Goal: Task Accomplishment & Management: Use online tool/utility

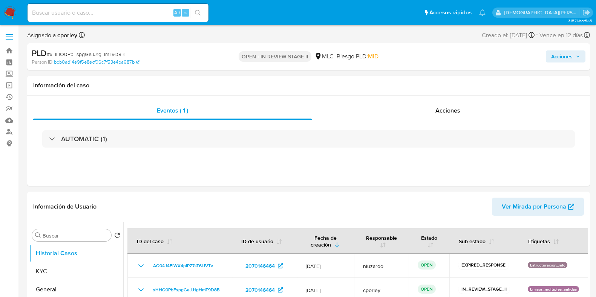
select select "10"
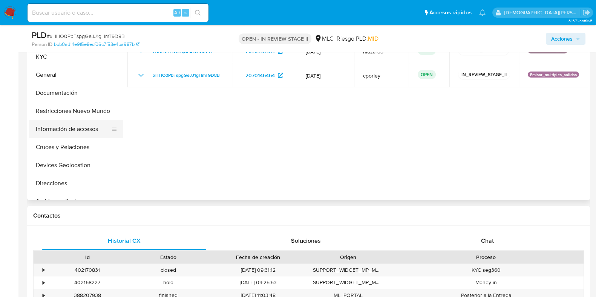
scroll to position [141, 0]
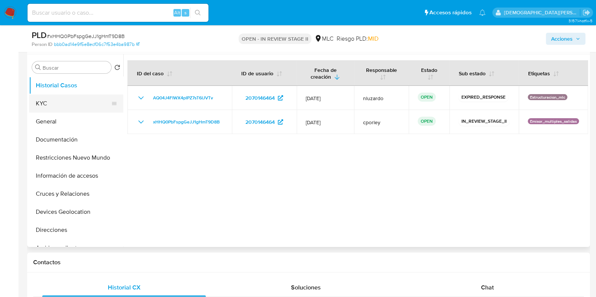
click at [63, 97] on button "KYC" at bounding box center [73, 104] width 88 height 18
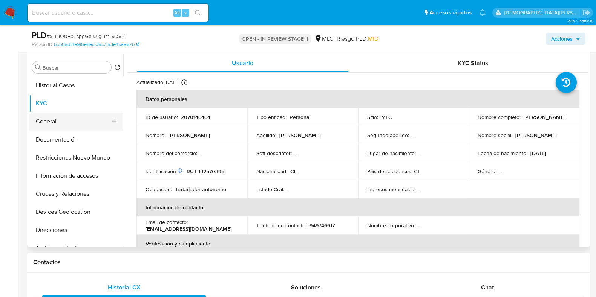
click at [42, 120] on button "General" at bounding box center [73, 122] width 88 height 18
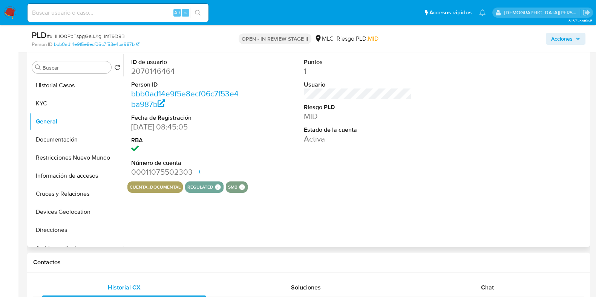
click at [163, 71] on dd "2070146464" at bounding box center [185, 71] width 108 height 11
copy dd "2070146464"
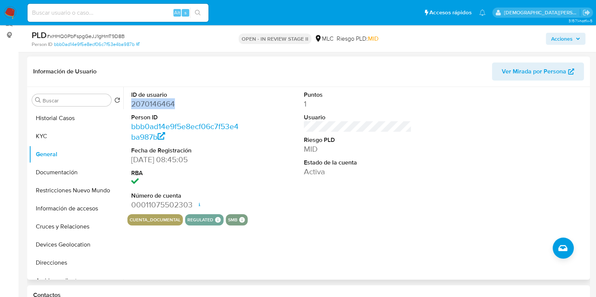
scroll to position [94, 0]
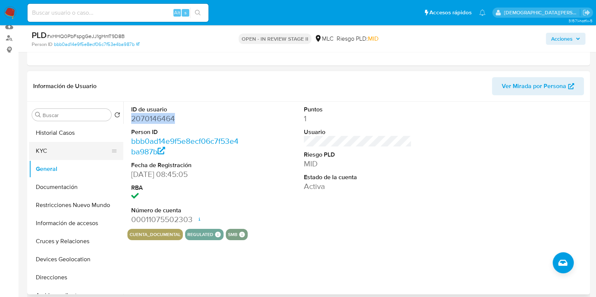
click at [60, 152] on button "KYC" at bounding box center [73, 151] width 88 height 18
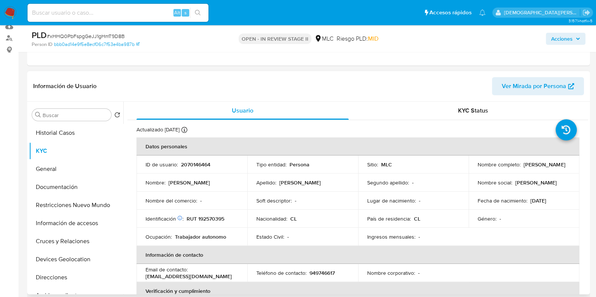
drag, startPoint x: 538, startPoint y: 169, endPoint x: 475, endPoint y: 170, distance: 63.4
click at [475, 170] on td "Nombre completo : José Ignacio Moreno Véliz" at bounding box center [524, 165] width 111 height 18
copy p "José Ignacio Moreno Véliz"
click at [66, 190] on button "Documentación" at bounding box center [73, 187] width 88 height 18
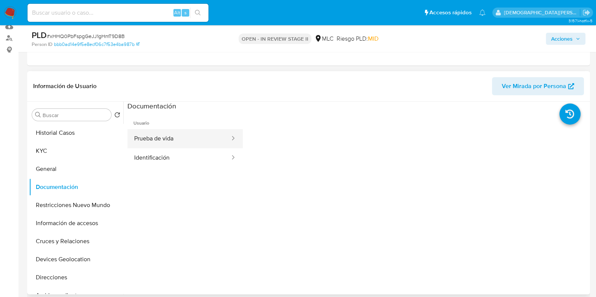
click at [195, 141] on button "Prueba de vida" at bounding box center [178, 138] width 103 height 19
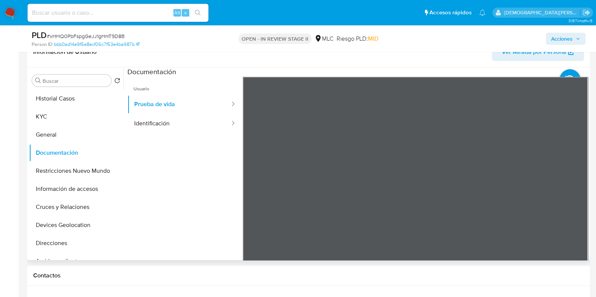
scroll to position [141, 0]
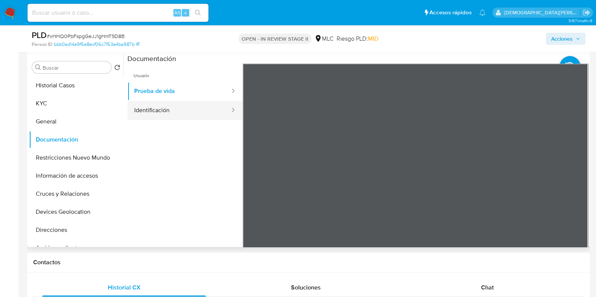
click at [166, 114] on button "Identificación" at bounding box center [178, 110] width 103 height 19
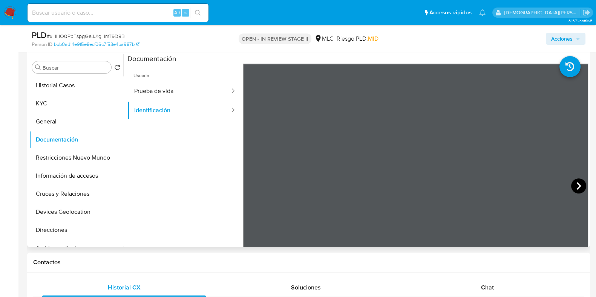
click at [573, 187] on icon at bounding box center [578, 186] width 15 height 15
click at [80, 87] on button "Historial Casos" at bounding box center [73, 86] width 88 height 18
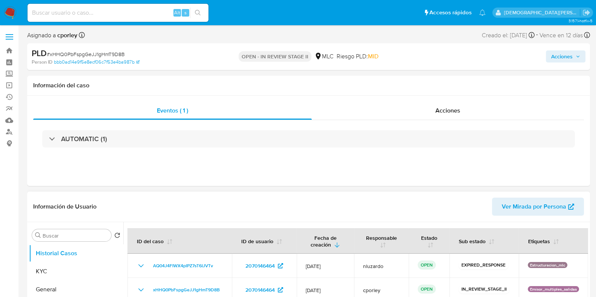
scroll to position [47, 0]
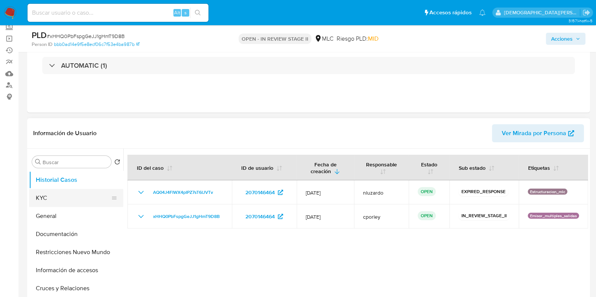
click at [64, 202] on button "KYC" at bounding box center [73, 198] width 88 height 18
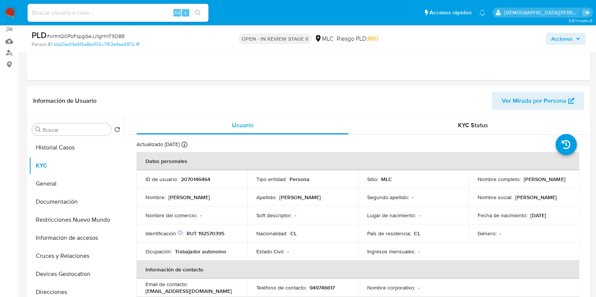
scroll to position [94, 0]
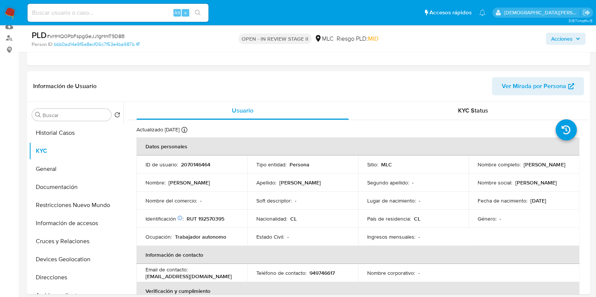
drag, startPoint x: 535, startPoint y: 167, endPoint x: 475, endPoint y: 170, distance: 60.4
click at [524, 168] on p "José Ignacio Moreno Véliz" at bounding box center [544, 164] width 41 height 7
copy p "José Ignacio Moreno Véli"
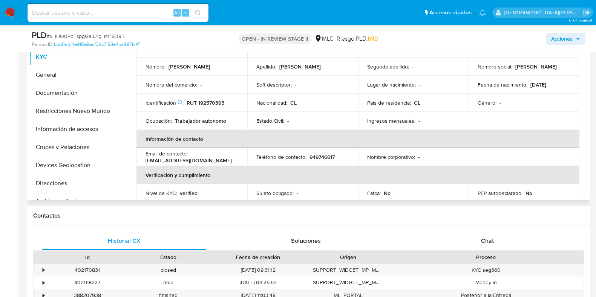
scroll to position [0, 0]
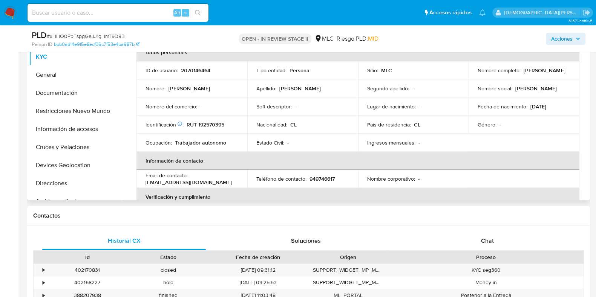
click at [209, 126] on p "RUT 192570395" at bounding box center [206, 124] width 38 height 7
copy p "192570395"
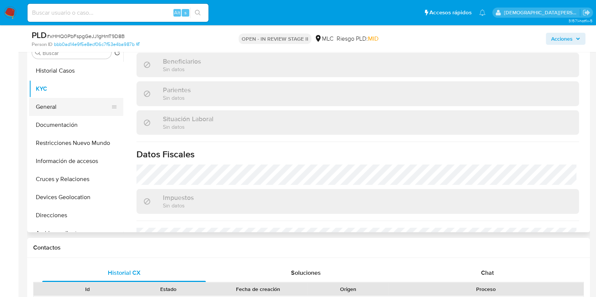
scroll to position [141, 0]
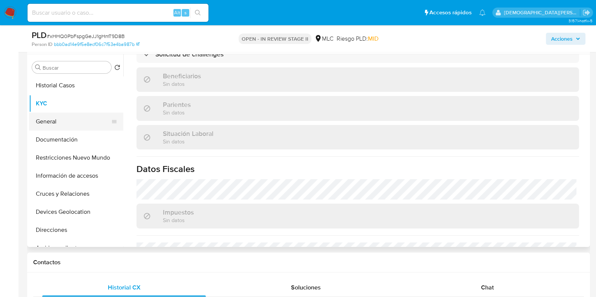
click at [59, 124] on button "General" at bounding box center [73, 122] width 88 height 18
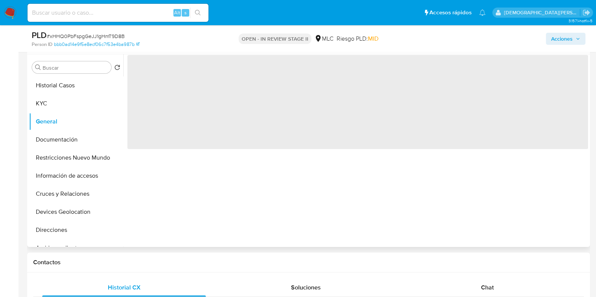
scroll to position [0, 0]
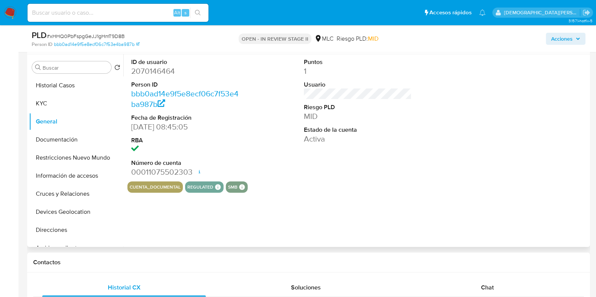
click at [164, 70] on dd "2070146464" at bounding box center [185, 71] width 108 height 11
copy dd "2070146464"
click at [71, 196] on button "Cruces y Relaciones" at bounding box center [73, 194] width 88 height 18
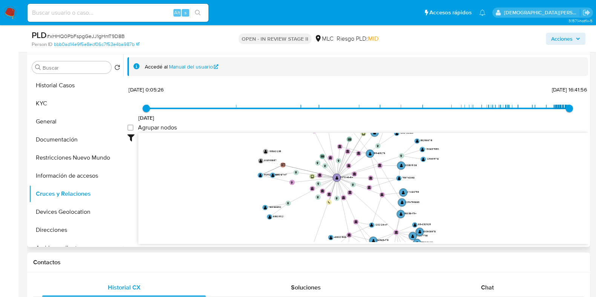
drag, startPoint x: 319, startPoint y: 180, endPoint x: 319, endPoint y: 202, distance: 21.9
click at [319, 202] on icon "device-66fdbdee1f5a3b0bf8879456  user-2070146464  2070146464 user-2146150314 …" at bounding box center [363, 187] width 450 height 109
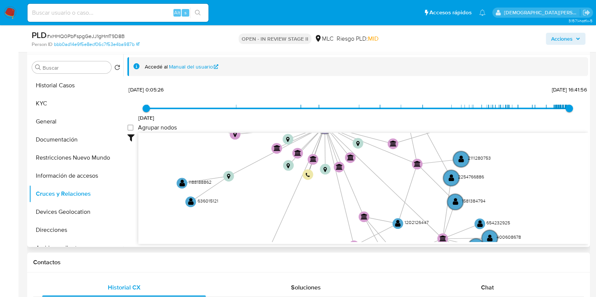
drag, startPoint x: 443, startPoint y: 182, endPoint x: 518, endPoint y: 158, distance: 79.3
click at [518, 158] on icon "device-66fdbdee1f5a3b0bf8879456  user-2070146464  2070146464 user-2146150314 …" at bounding box center [363, 187] width 450 height 109
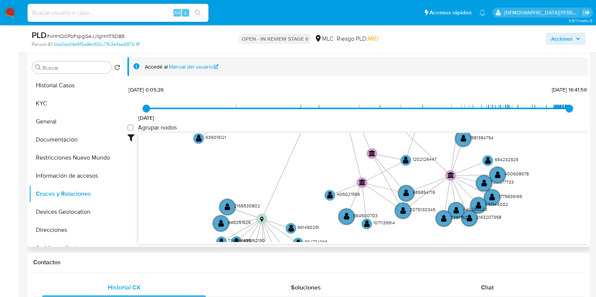
drag, startPoint x: 381, startPoint y: 175, endPoint x: 386, endPoint y: 134, distance: 41.1
click at [386, 134] on icon "device-66fdbdee1f5a3b0bf8879456  user-2070146464  2070146464 user-2146150314 …" at bounding box center [363, 187] width 450 height 109
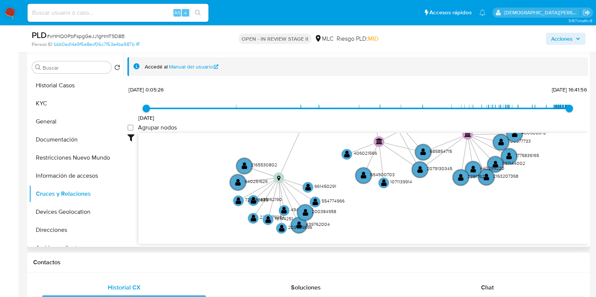
drag, startPoint x: 332, startPoint y: 156, endPoint x: 325, endPoint y: 206, distance: 50.9
click at [325, 206] on icon "device-66fdbdee1f5a3b0bf8879456  user-2070146464  2070146464 user-2146150314 …" at bounding box center [363, 187] width 450 height 109
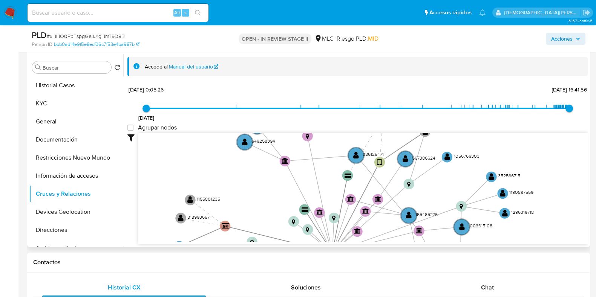
drag, startPoint x: 379, startPoint y: 179, endPoint x: 379, endPoint y: 229, distance: 50.1
click at [379, 229] on icon "device-66fdbdee1f5a3b0bf8879456  user-2070146464  2070146464 user-2146150314 …" at bounding box center [363, 187] width 450 height 109
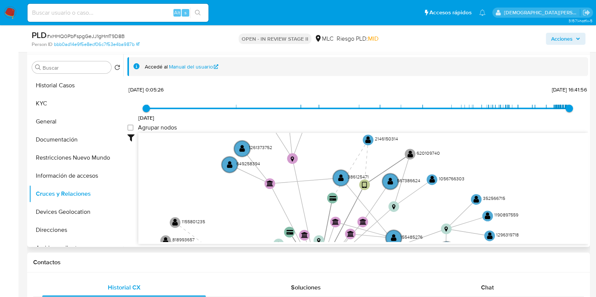
drag, startPoint x: 382, startPoint y: 169, endPoint x: 367, endPoint y: 191, distance: 27.2
click at [367, 191] on icon "device-66fdbdee1f5a3b0bf8879456  user-2070146464  2070146464 user-2146150314 …" at bounding box center [363, 187] width 450 height 109
click at [410, 152] on text "" at bounding box center [411, 154] width 6 height 8
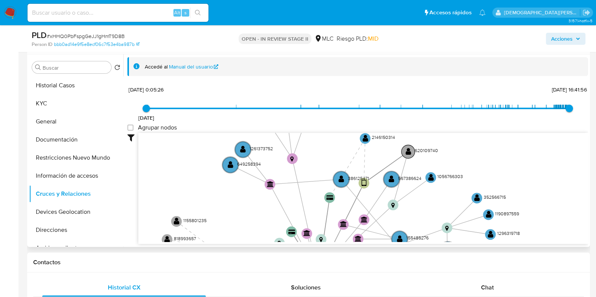
click at [406, 152] on text "" at bounding box center [408, 152] width 6 height 8
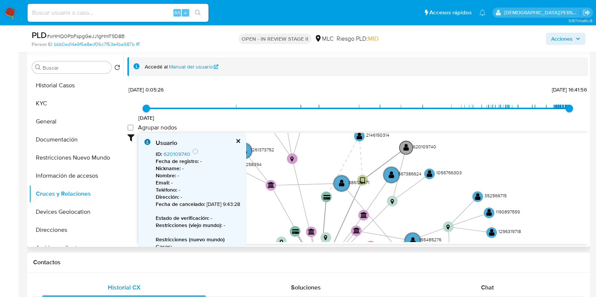
click at [407, 148] on text "" at bounding box center [406, 148] width 6 height 8
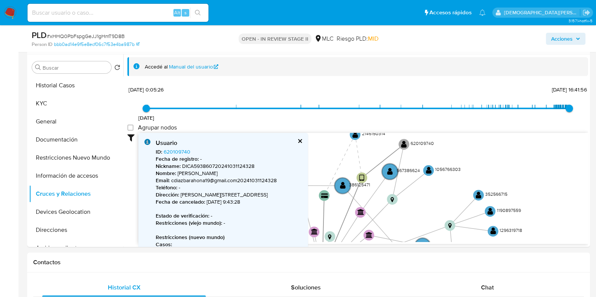
drag, startPoint x: 64, startPoint y: 123, endPoint x: 134, endPoint y: 38, distance: 110.3
click at [66, 123] on button "General" at bounding box center [76, 122] width 94 height 18
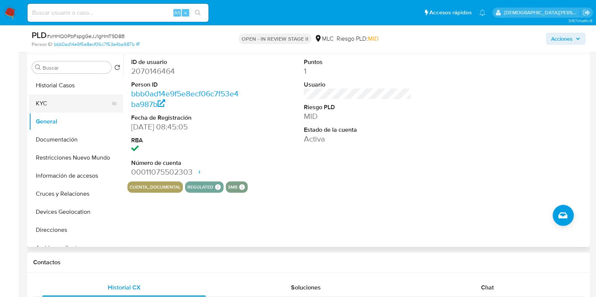
drag, startPoint x: 63, startPoint y: 101, endPoint x: 106, endPoint y: 104, distance: 42.3
click at [64, 101] on button "KYC" at bounding box center [73, 104] width 88 height 18
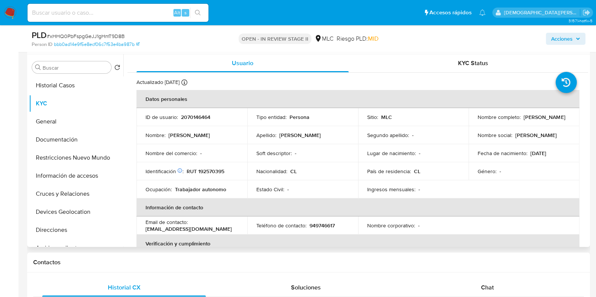
scroll to position [47, 0]
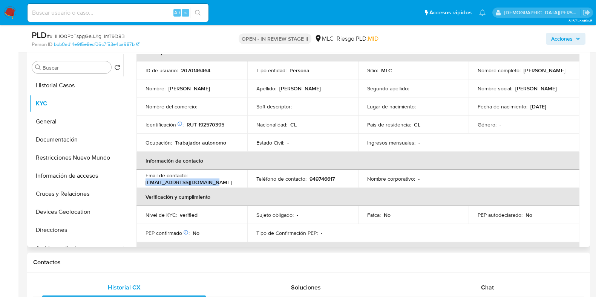
drag, startPoint x: 143, startPoint y: 182, endPoint x: 219, endPoint y: 184, distance: 75.4
click at [219, 184] on td "Email de contacto : camipazfernand@gmail.com" at bounding box center [191, 179] width 111 height 18
click at [324, 177] on p "949746617" at bounding box center [322, 179] width 25 height 7
click at [77, 134] on button "Documentación" at bounding box center [73, 140] width 88 height 18
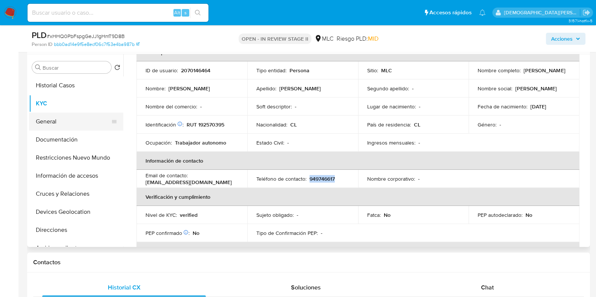
scroll to position [0, 0]
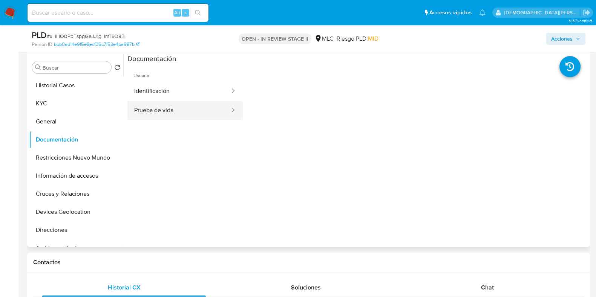
click at [199, 112] on button "Prueba de vida" at bounding box center [178, 110] width 103 height 19
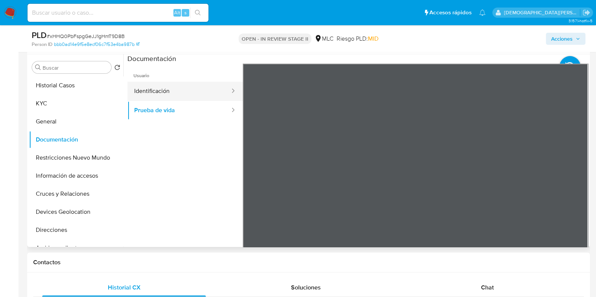
click at [195, 91] on button "Identificación" at bounding box center [178, 91] width 103 height 19
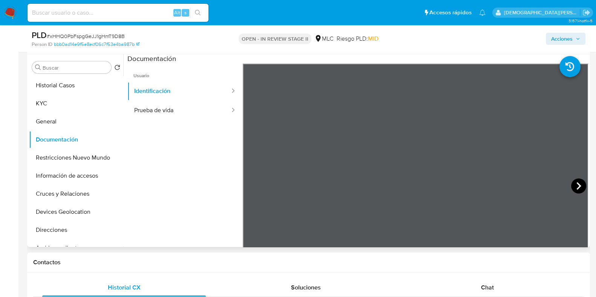
click at [572, 188] on icon at bounding box center [578, 186] width 15 height 15
click at [62, 99] on button "KYC" at bounding box center [73, 104] width 88 height 18
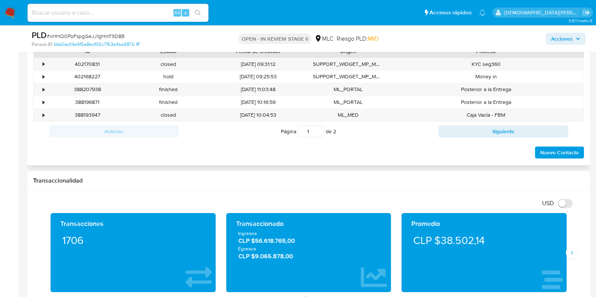
scroll to position [330, 0]
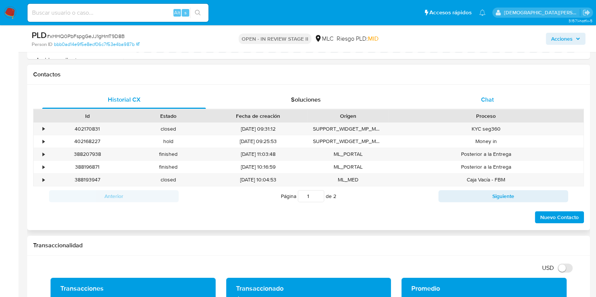
click at [469, 102] on div "Chat" at bounding box center [488, 100] width 164 height 18
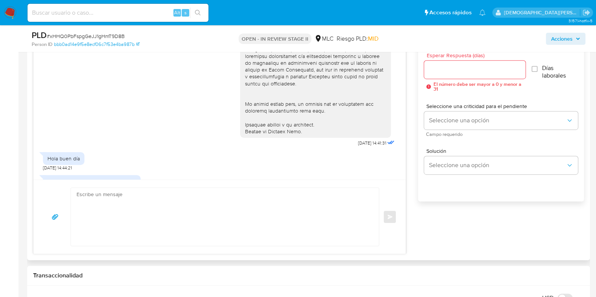
scroll to position [279, 0]
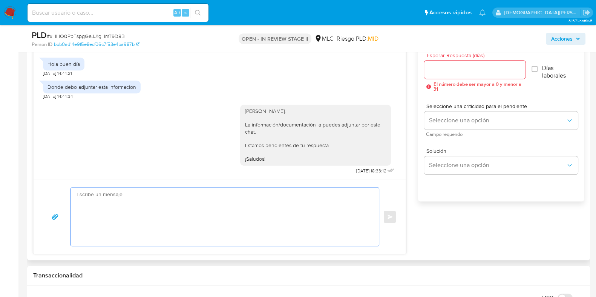
click at [256, 202] on textarea at bounding box center [223, 217] width 293 height 58
type textarea "Jo"
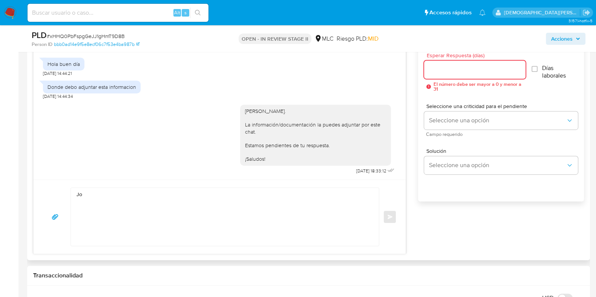
click at [482, 72] on input "Esperar Respuesta (días)" at bounding box center [474, 70] width 101 height 10
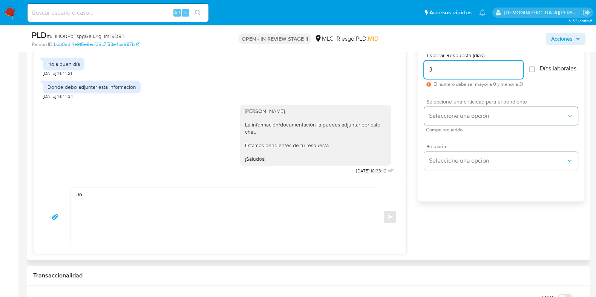
type input "3"
click at [448, 120] on span "Seleccione una opción" at bounding box center [497, 116] width 137 height 8
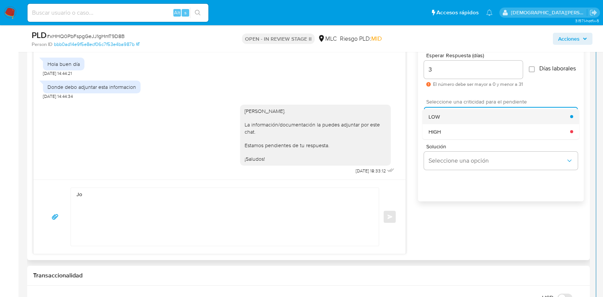
click at [477, 120] on div "LOW" at bounding box center [500, 116] width 142 height 15
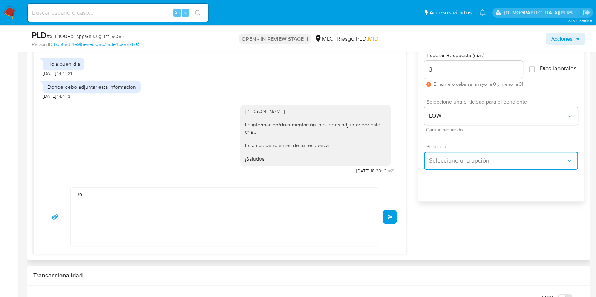
click at [461, 170] on button "Seleccione una opción" at bounding box center [501, 161] width 154 height 18
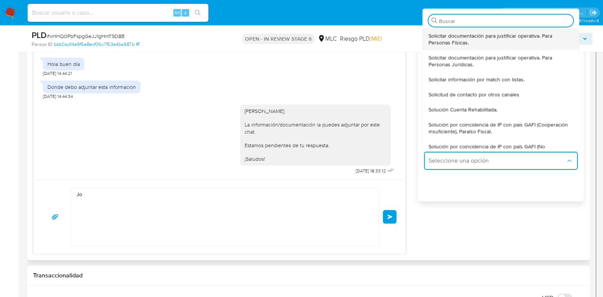
click at [501, 42] on span "Solicitar documentación para justificar operativa. Para Personas Físicas." at bounding box center [501, 39] width 145 height 14
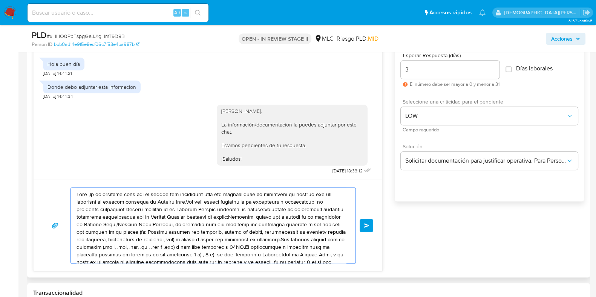
scroll to position [20, 0]
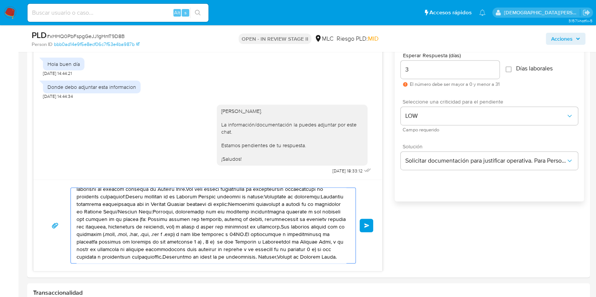
drag, startPoint x: 77, startPoint y: 194, endPoint x: 259, endPoint y: 281, distance: 201.7
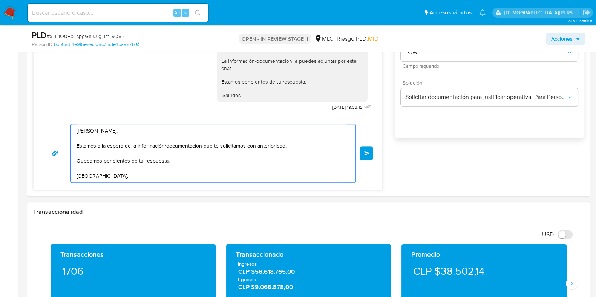
scroll to position [518, 0]
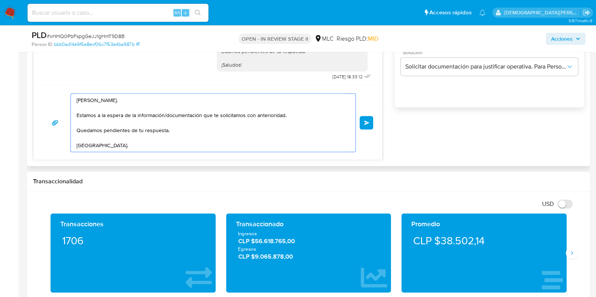
drag, startPoint x: 109, startPoint y: 143, endPoint x: 75, endPoint y: 98, distance: 55.8
click at [75, 98] on div "Hola José. Estamos a la espera de la información/documentación que te solicitam…" at bounding box center [211, 123] width 281 height 58
click at [184, 132] on textarea "Hola José. Estamos a la espera de la información/documentación que te solicitam…" at bounding box center [212, 123] width 270 height 58
click at [181, 136] on textarea "Hola José. Estamos a la espera de la información/documentación que te solicitam…" at bounding box center [212, 123] width 270 height 58
click at [179, 147] on textarea "Hola José. Estamos a la espera de la información/documentación que te solicitam…" at bounding box center [212, 123] width 270 height 58
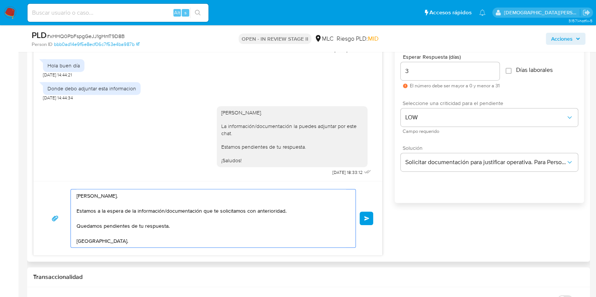
scroll to position [424, 0]
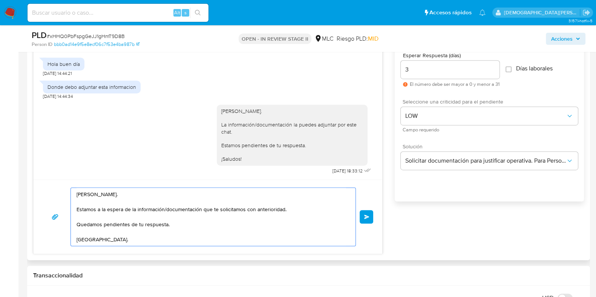
click at [296, 209] on textarea "Hola José. Estamos a la espera de la información/documentación que te solicitam…" at bounding box center [212, 217] width 270 height 58
click at [195, 227] on textarea "Hola José. Estamos a la espera de la información/documentación que te solicitam…" at bounding box center [212, 217] width 270 height 58
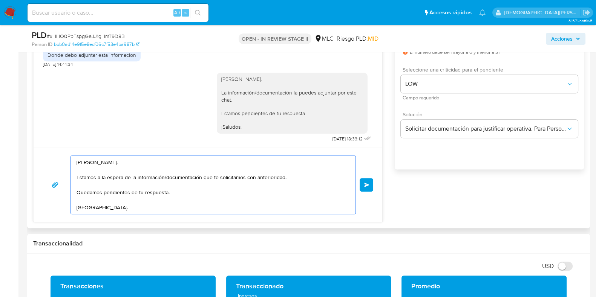
scroll to position [471, 0]
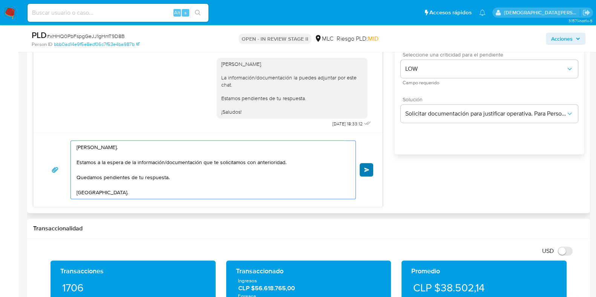
type textarea "Hola José. Estamos a la espera de la información/documentación que te solicitam…"
click at [369, 170] on span "Enviar" at bounding box center [366, 170] width 5 height 5
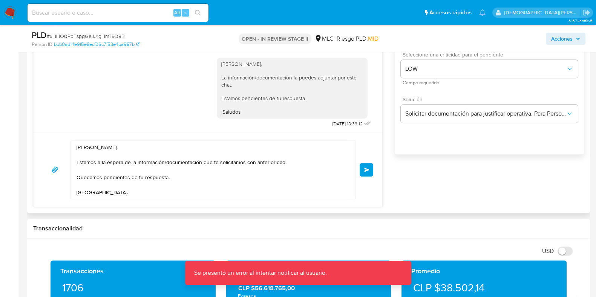
click at [366, 170] on span "Enviar" at bounding box center [366, 170] width 5 height 5
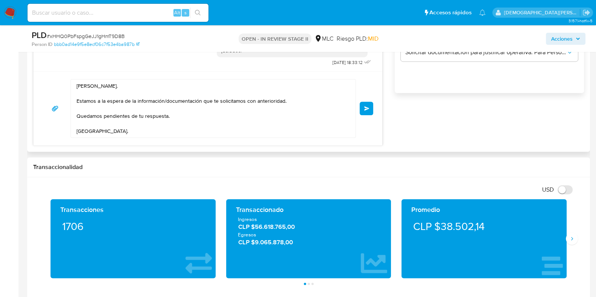
scroll to position [518, 0]
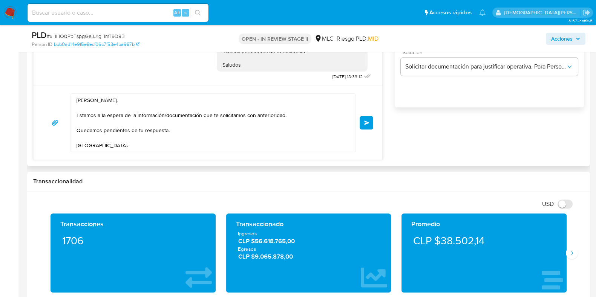
click at [364, 121] on span "Enviar" at bounding box center [366, 123] width 5 height 5
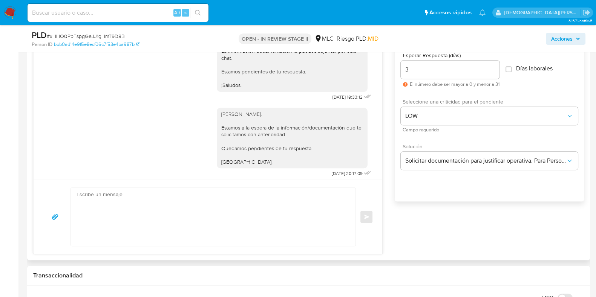
scroll to position [356, 0]
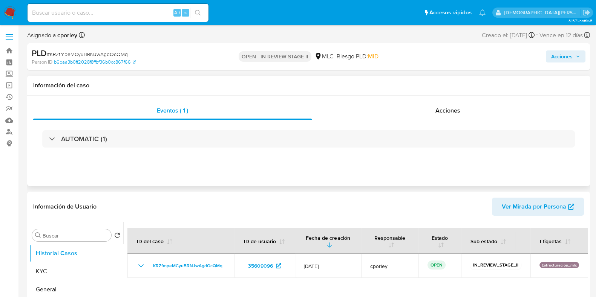
select select "10"
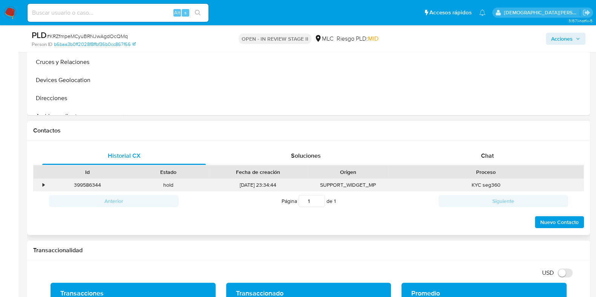
scroll to position [283, 0]
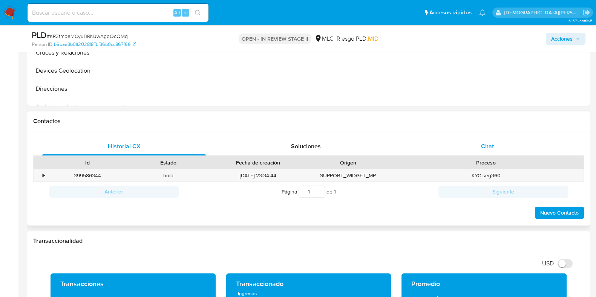
click at [463, 144] on div "Chat" at bounding box center [488, 147] width 164 height 18
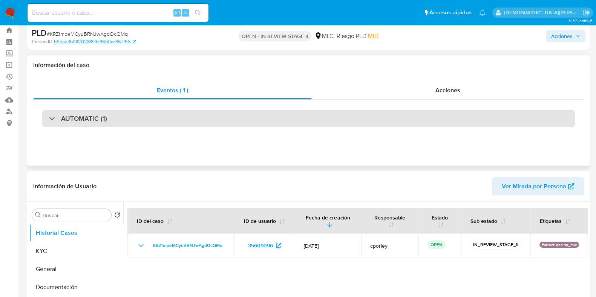
scroll to position [0, 0]
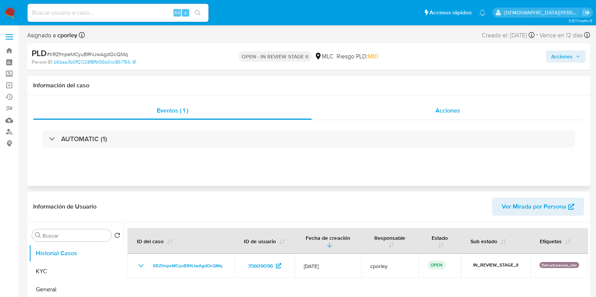
click at [445, 113] on span "Acciones" at bounding box center [447, 110] width 25 height 9
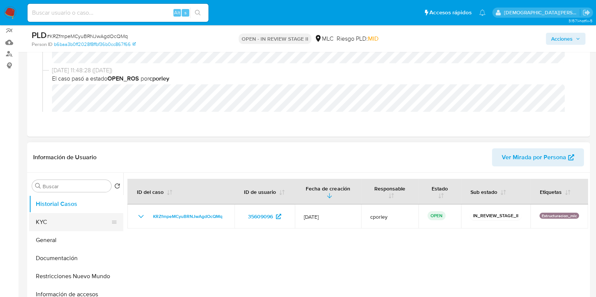
scroll to position [141, 0]
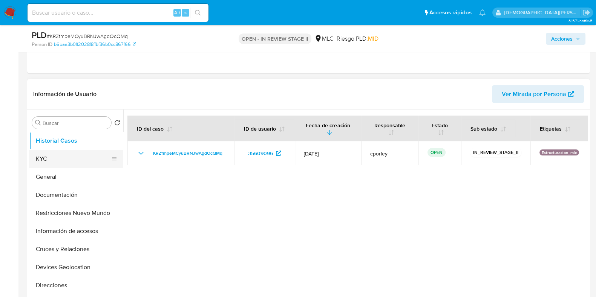
click at [64, 159] on button "KYC" at bounding box center [73, 159] width 88 height 18
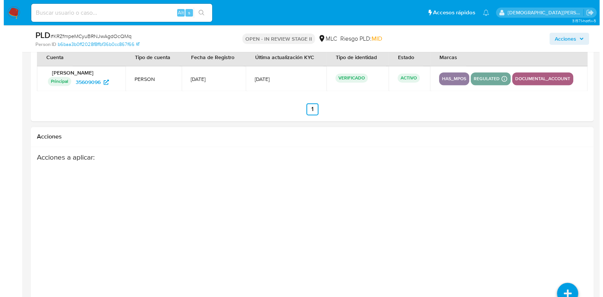
scroll to position [1380, 0]
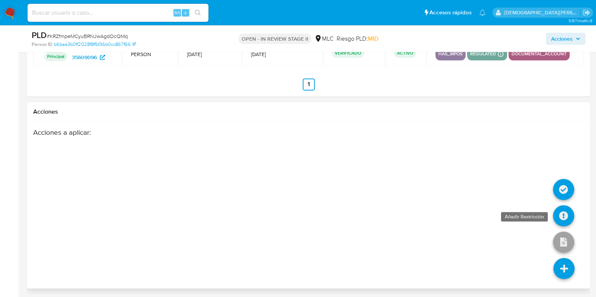
click at [566, 210] on icon at bounding box center [563, 215] width 21 height 21
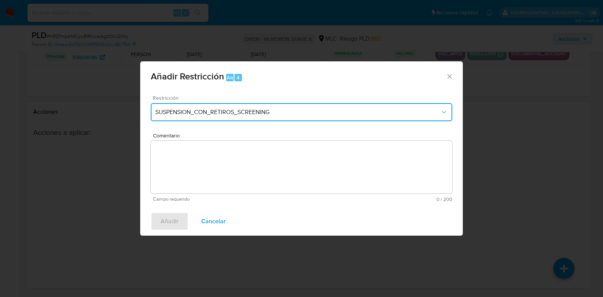
click at [278, 112] on span "SUSPENSION_CON_RETIROS_SCREENING" at bounding box center [297, 113] width 285 height 8
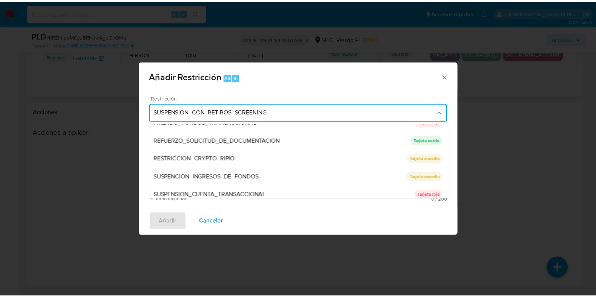
scroll to position [87, 0]
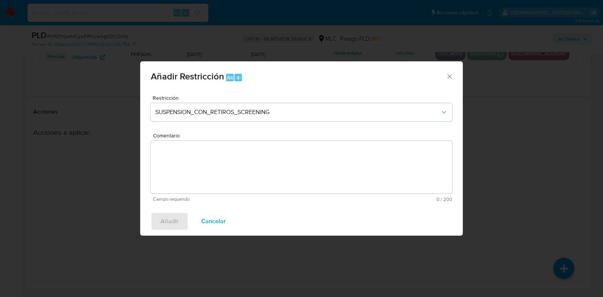
click at [449, 78] on icon "Cerrar ventana" at bounding box center [450, 77] width 8 height 8
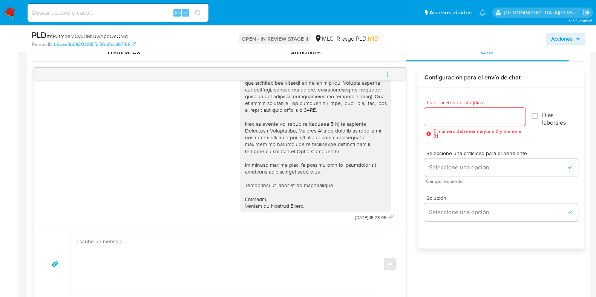
scroll to position [437, 0]
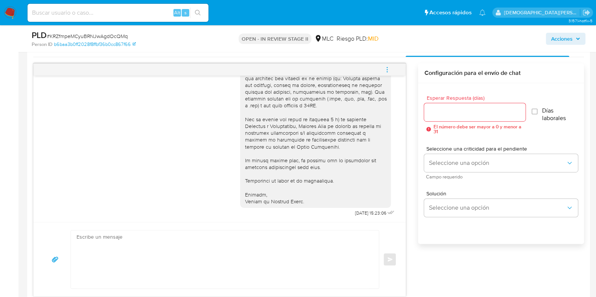
click at [206, 255] on textarea at bounding box center [223, 260] width 293 height 58
click at [503, 111] on input "Esperar Respuesta (días)" at bounding box center [474, 112] width 101 height 10
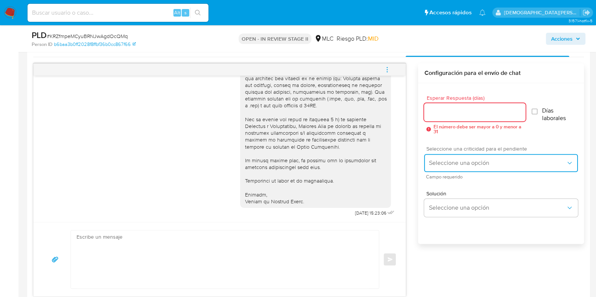
click at [504, 161] on span "Seleccione una opción" at bounding box center [497, 163] width 137 height 8
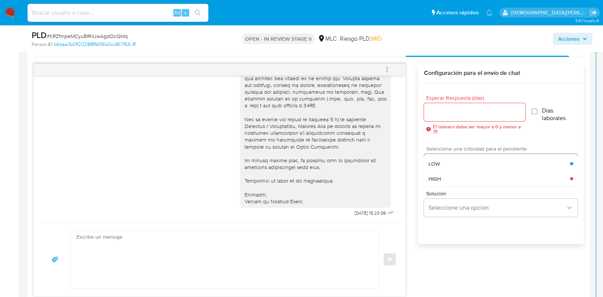
click at [504, 161] on div "LOW" at bounding box center [500, 163] width 142 height 15
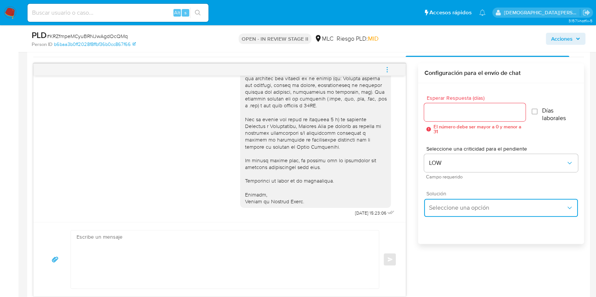
click at [485, 207] on span "Seleccione una opción" at bounding box center [497, 208] width 137 height 8
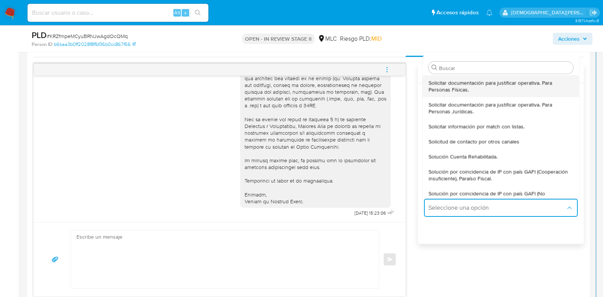
click at [498, 85] on span "Solicitar documentación para justificar operativa. Para Personas Físicas." at bounding box center [501, 86] width 145 height 14
type textarea "Hola ,Te contactamos dado que tu cuenta fue suspendida para una verificación de…"
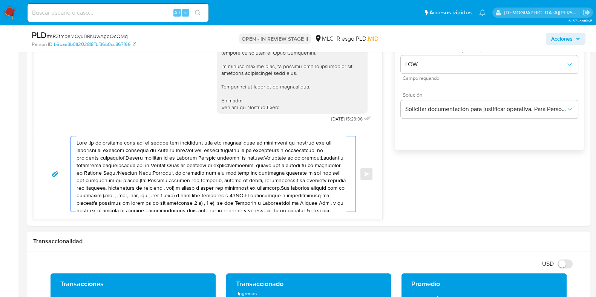
scroll to position [20, 0]
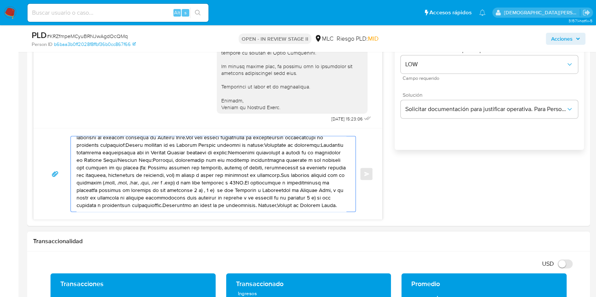
drag, startPoint x: 77, startPoint y: 142, endPoint x: 341, endPoint y: 282, distance: 298.5
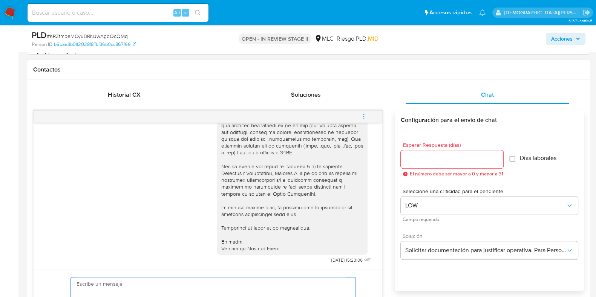
scroll to position [484, 0]
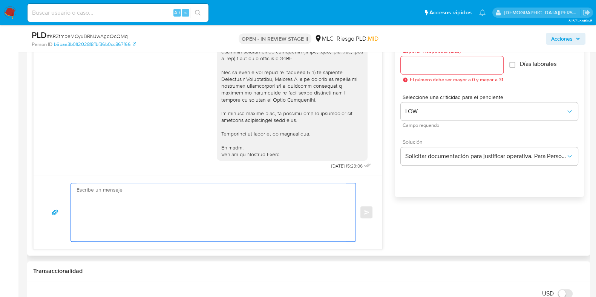
click at [147, 191] on textarea at bounding box center [212, 213] width 270 height 58
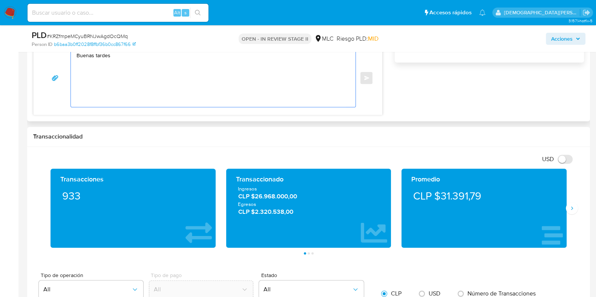
scroll to position [531, 0]
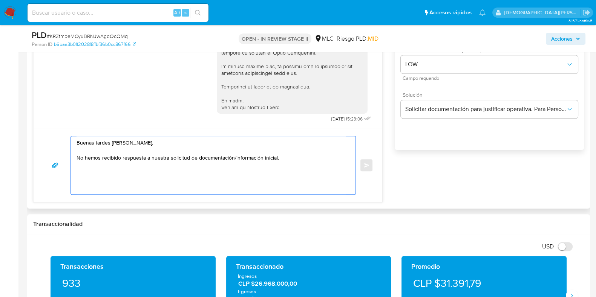
drag, startPoint x: 122, startPoint y: 158, endPoint x: 77, endPoint y: 161, distance: 44.6
click at [77, 161] on textarea "Buenas tardes Marco Antonio. No hemos recibido respuesta a nuestra solicitud de…" at bounding box center [212, 165] width 270 height 58
click at [292, 158] on textarea "Buenas tardes Marco Antonio. Estamos aguardando respuesta a nuestra solicitud d…" at bounding box center [212, 165] width 270 height 58
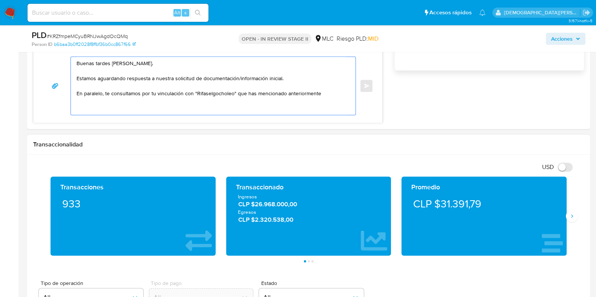
scroll to position [566, 0]
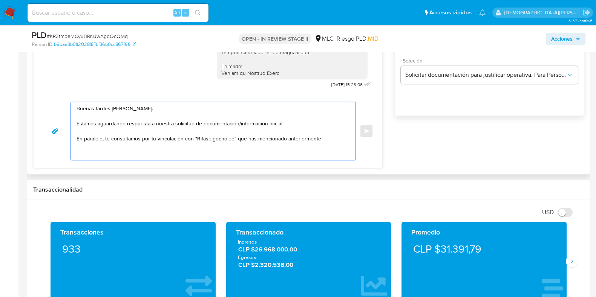
drag, startPoint x: 141, startPoint y: 139, endPoint x: 169, endPoint y: 140, distance: 27.5
click at [169, 140] on textarea "Buenas tardes Marco Antonio. Estamos aguardando respuesta a nuestra solicitud d…" at bounding box center [212, 131] width 270 height 58
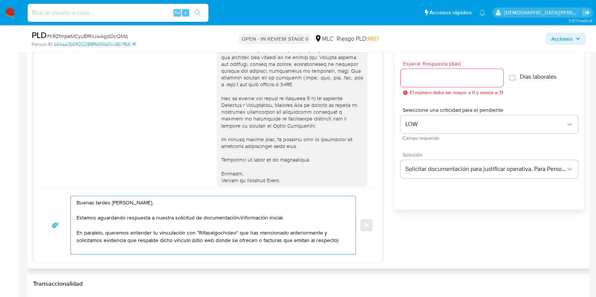
scroll to position [88, 0]
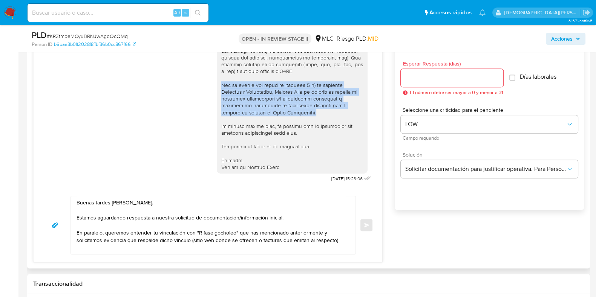
drag, startPoint x: 214, startPoint y: 84, endPoint x: 285, endPoint y: 111, distance: 75.8
click at [285, 111] on div at bounding box center [292, 68] width 142 height 206
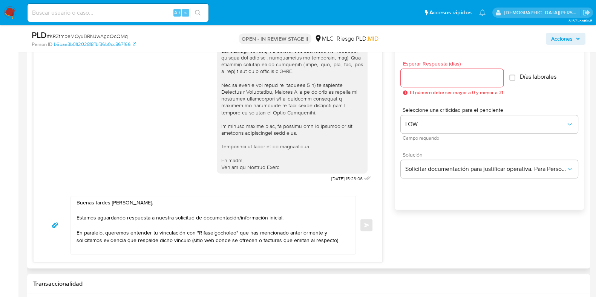
click at [261, 120] on div at bounding box center [292, 68] width 142 height 206
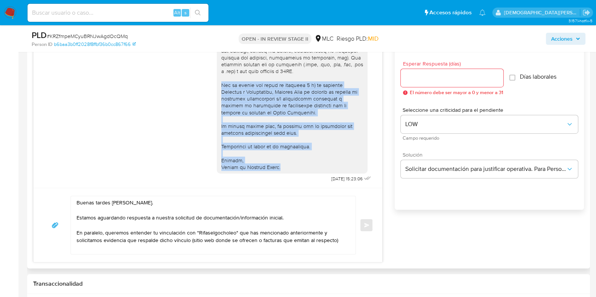
drag, startPoint x: 217, startPoint y: 89, endPoint x: 282, endPoint y: 175, distance: 107.9
click at [282, 175] on div "08/08/2025 15:23:06" at bounding box center [295, 71] width 156 height 228
copy div "Ten en cuenta que según la cláusula 1 a) de nuestros Términos y Condiciones, Me…"
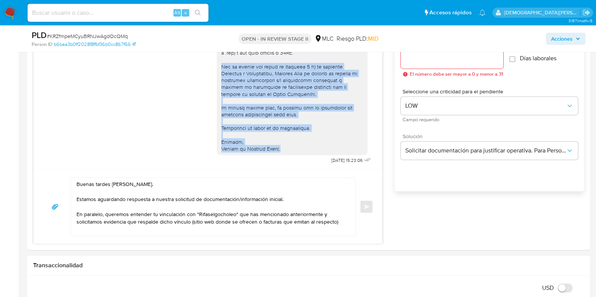
scroll to position [518, 0]
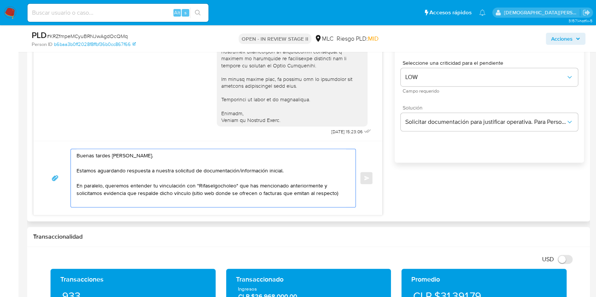
click at [343, 194] on textarea "Buenas tardes Marco Antonio. Estamos aguardando respuesta a nuestra solicitud d…" at bounding box center [212, 178] width 270 height 58
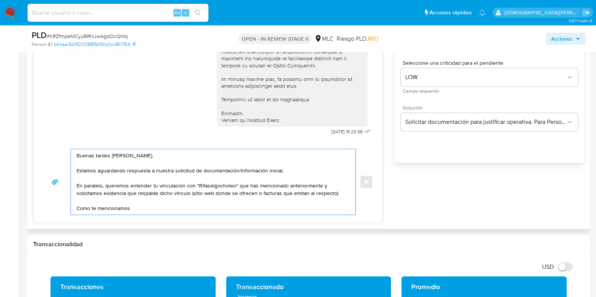
paste textarea "Ten en cuenta que según la cláusula 1 a) de nuestros Términos y Condiciones, Me…"
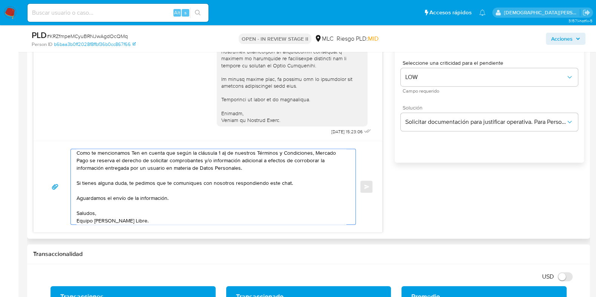
scroll to position [8, 0]
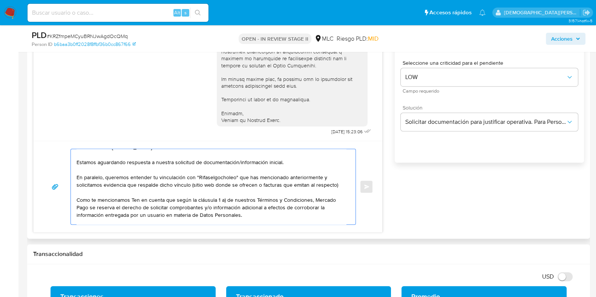
drag, startPoint x: 175, startPoint y: 200, endPoint x: 132, endPoint y: 201, distance: 43.0
click at [132, 201] on textarea "Buenas tardes Marco Antonio. Estamos aguardando respuesta a nuestra solicitud d…" at bounding box center [212, 186] width 270 height 75
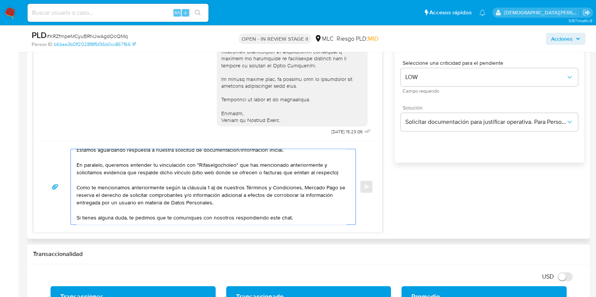
scroll to position [0, 0]
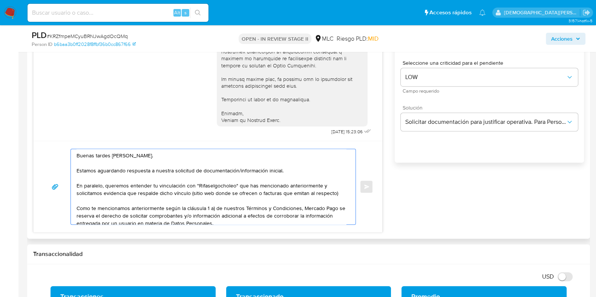
click at [270, 191] on textarea "Buenas tardes Marco Antonio. Estamos aguardando respuesta a nuestra solicitud d…" at bounding box center [212, 186] width 270 height 75
click at [305, 193] on textarea "Buenas tardes Marco Antonio. Estamos aguardando respuesta a nuestra solicitud d…" at bounding box center [212, 186] width 270 height 75
click at [110, 209] on textarea "Buenas tardes Marco Antonio. Estamos aguardando respuesta a nuestra solicitud d…" at bounding box center [212, 186] width 270 height 75
drag, startPoint x: 143, startPoint y: 219, endPoint x: 57, endPoint y: 138, distance: 118.2
click at [57, 138] on div "08/08/2025 15:23:06 Buenas tardes Marco Antonio. Estamos aguardando respuesta a…" at bounding box center [208, 107] width 350 height 251
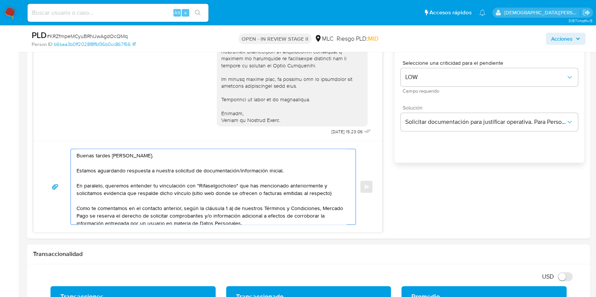
type textarea "Buenas tardes Marco Antonio. Estamos aguardando respuesta a nuestra solicitud d…"
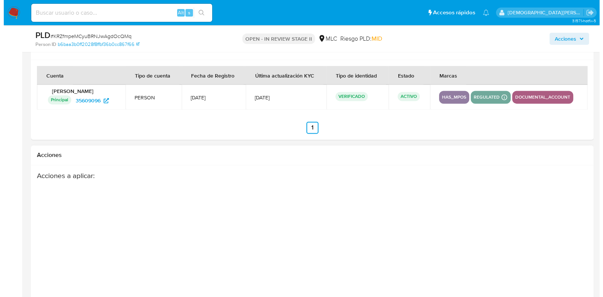
scroll to position [1397, 0]
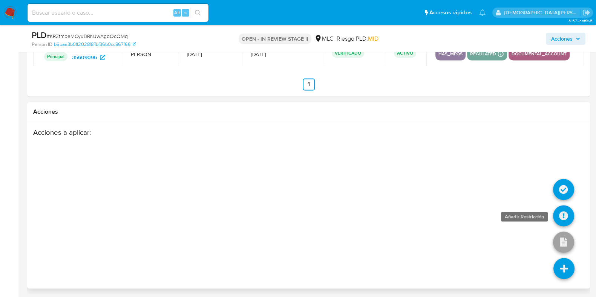
click at [565, 218] on icon at bounding box center [563, 215] width 21 height 21
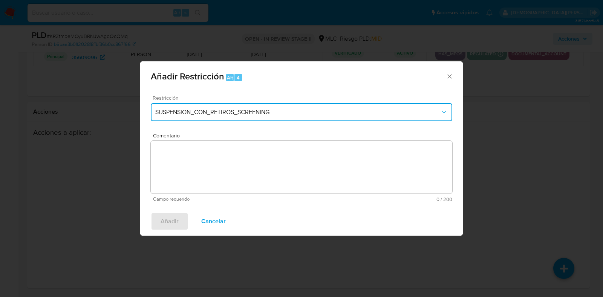
click at [248, 111] on span "SUSPENSION_CON_RETIROS_SCREENING" at bounding box center [297, 113] width 285 height 8
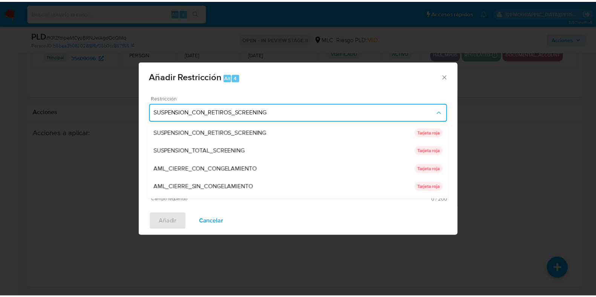
scroll to position [87, 0]
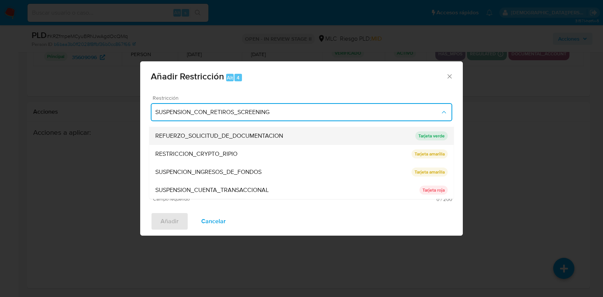
click at [256, 135] on span "REFUERZO_SOLICITUD_DE_DOCUMENTACION" at bounding box center [219, 137] width 128 height 8
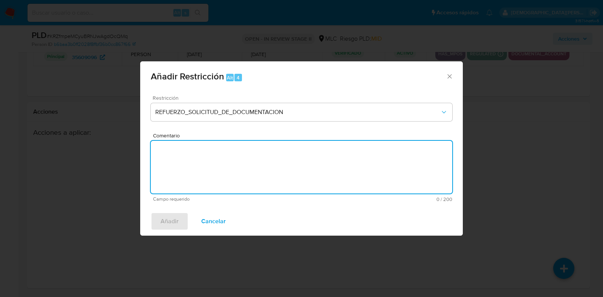
click at [253, 157] on textarea "Comentario" at bounding box center [302, 167] width 302 height 53
type textarea "Se solicita documentación nuevamente"
click at [170, 221] on span "Añadir" at bounding box center [170, 221] width 18 height 17
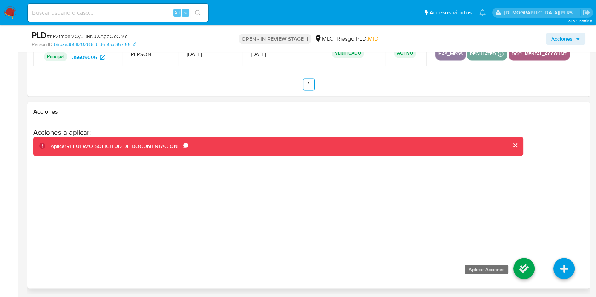
click at [518, 267] on icon at bounding box center [524, 268] width 21 height 21
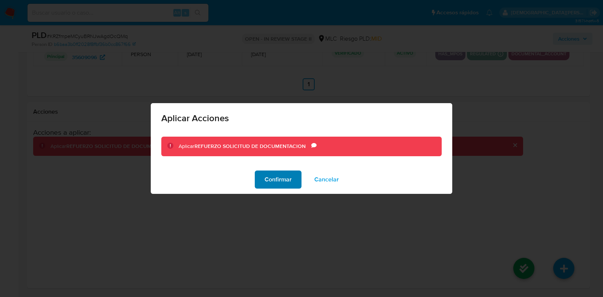
click at [270, 179] on span "Confirmar" at bounding box center [278, 180] width 27 height 17
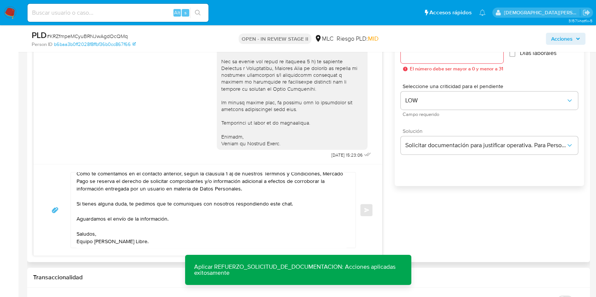
scroll to position [549, 0]
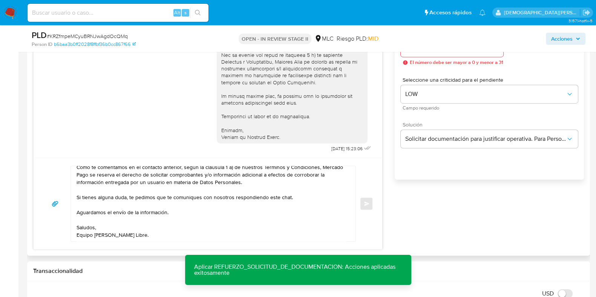
click at [236, 207] on textarea "Buenas tardes Marco Antonio. Estamos aguardando respuesta a nuestra solicitud d…" at bounding box center [212, 203] width 270 height 75
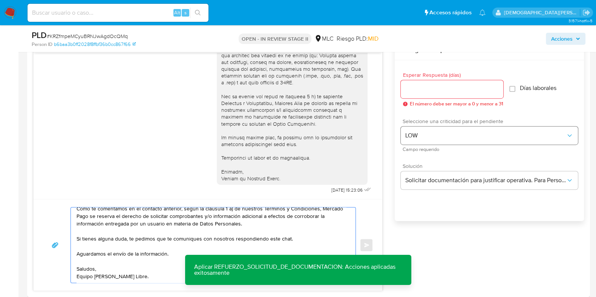
scroll to position [407, 0]
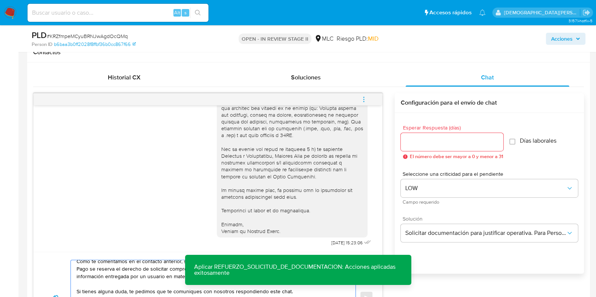
click at [439, 140] on input "Esperar Respuesta (días)" at bounding box center [452, 142] width 103 height 10
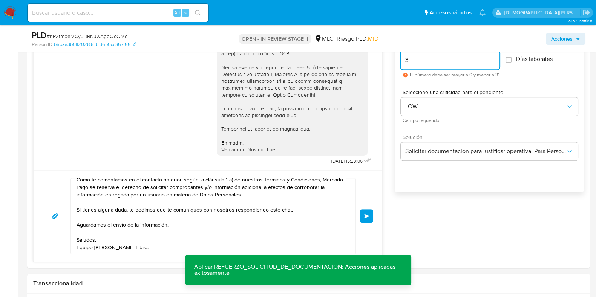
scroll to position [501, 0]
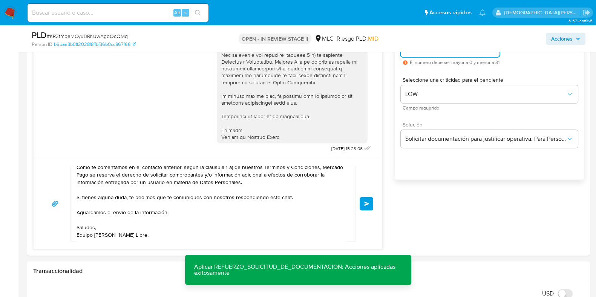
type input "3"
click at [157, 231] on textarea "Buenas tardes Marco Antonio. Estamos aguardando respuesta a nuestra solicitud d…" at bounding box center [212, 203] width 270 height 75
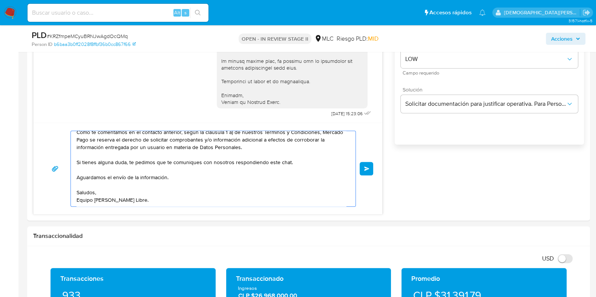
scroll to position [549, 0]
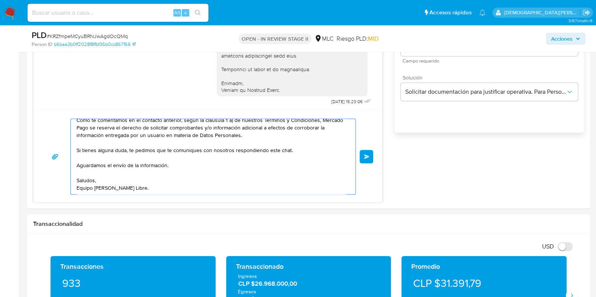
click at [365, 156] on span "Enviar" at bounding box center [366, 157] width 5 height 5
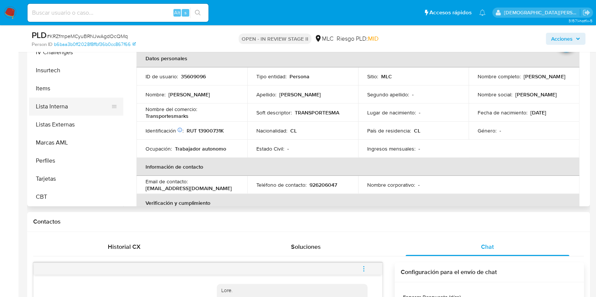
scroll to position [219, 0]
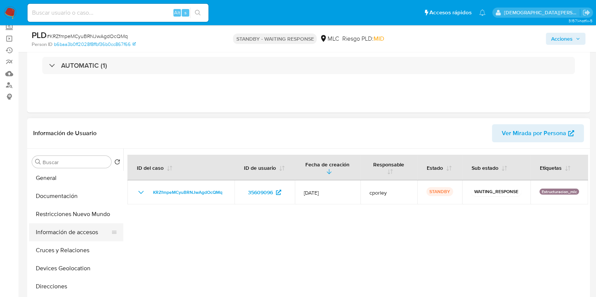
scroll to position [47, 0]
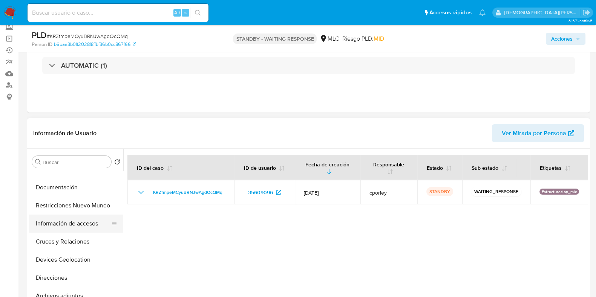
select select "10"
click at [82, 212] on button "Restricciones Nuevo Mundo" at bounding box center [73, 206] width 88 height 18
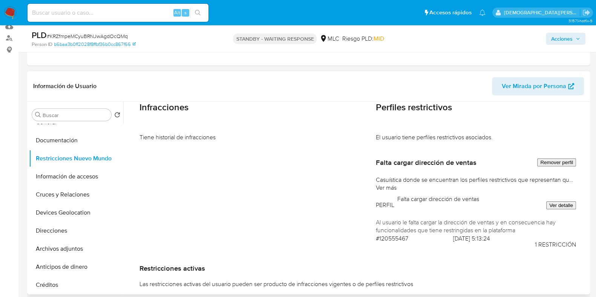
scroll to position [0, 0]
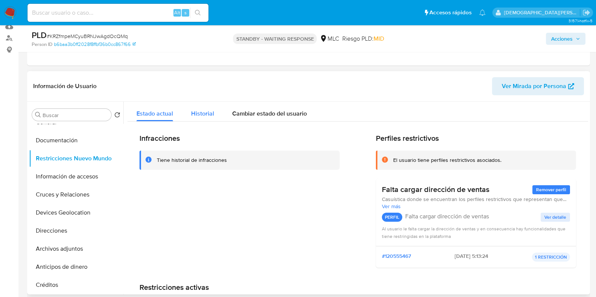
click at [207, 112] on span "Historial" at bounding box center [202, 113] width 23 height 9
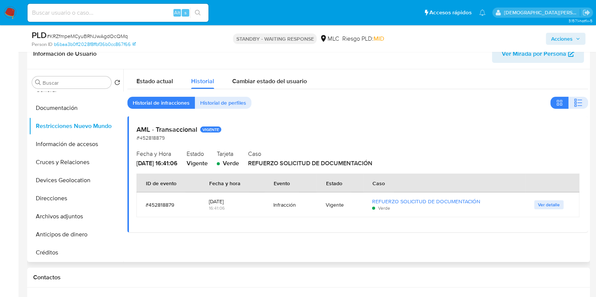
scroll to position [141, 0]
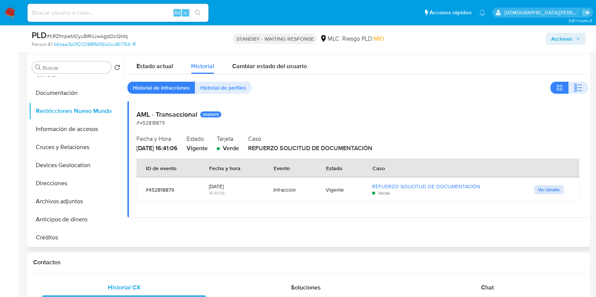
click at [539, 191] on span "Ver detalle" at bounding box center [549, 190] width 22 height 8
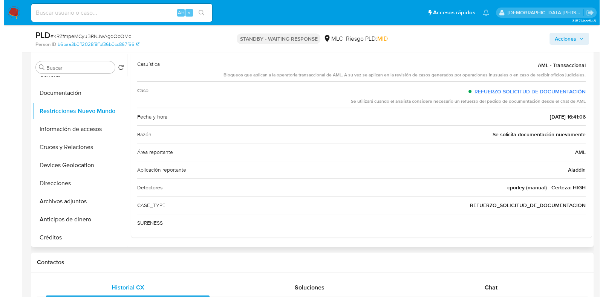
scroll to position [0, 0]
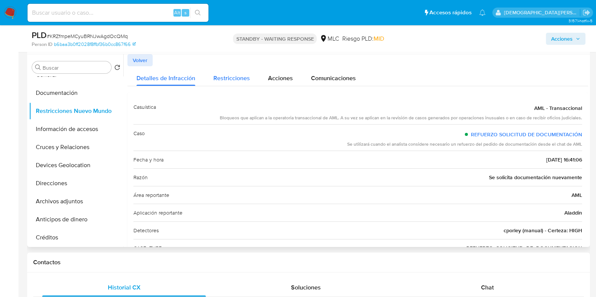
click at [234, 79] on span "Restricciones" at bounding box center [231, 78] width 37 height 9
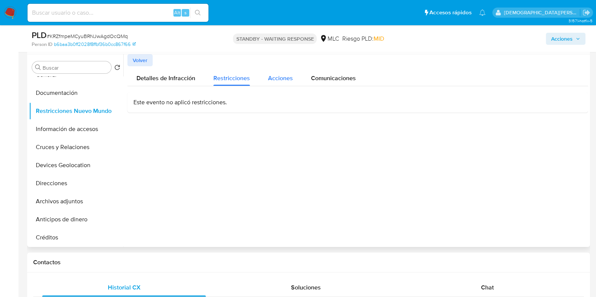
click at [281, 78] on span "Acciones" at bounding box center [280, 78] width 25 height 9
click at [325, 76] on span "Comunicaciones" at bounding box center [333, 78] width 45 height 9
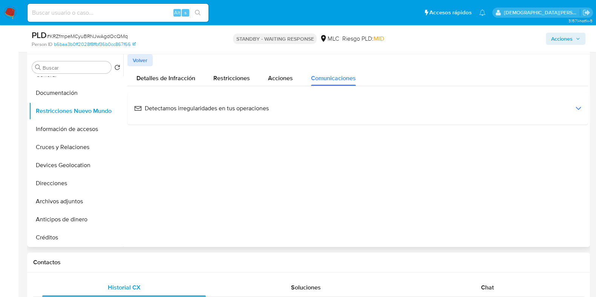
click at [575, 108] on icon at bounding box center [578, 109] width 6 height 4
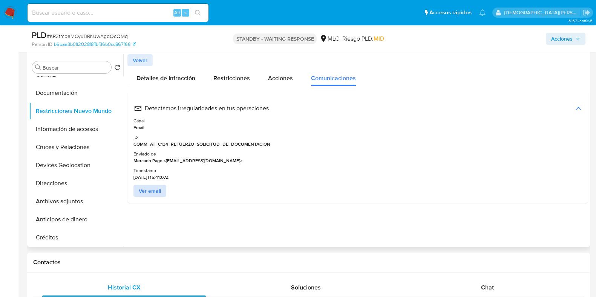
click at [156, 187] on span "Ver email" at bounding box center [150, 191] width 22 height 11
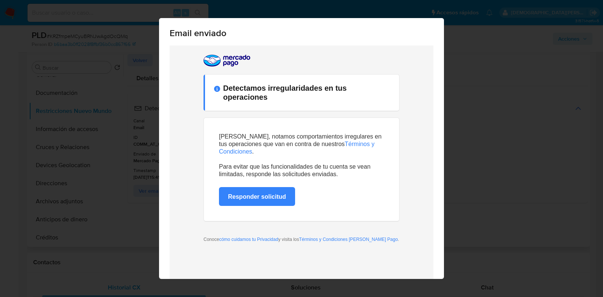
click at [500, 119] on div "Email enviado Cerrar" at bounding box center [301, 148] width 603 height 297
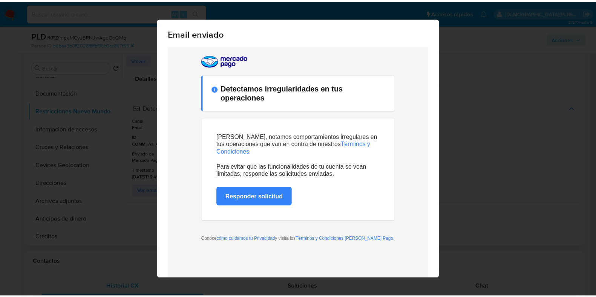
scroll to position [32, 0]
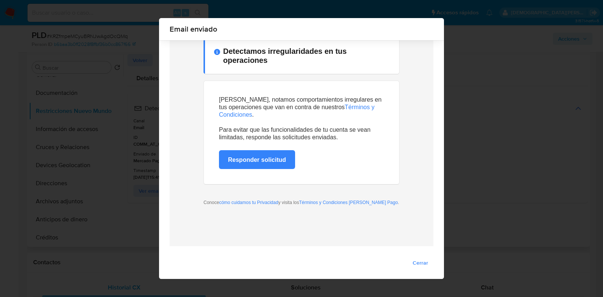
click at [413, 262] on span "Cerrar" at bounding box center [420, 263] width 15 height 11
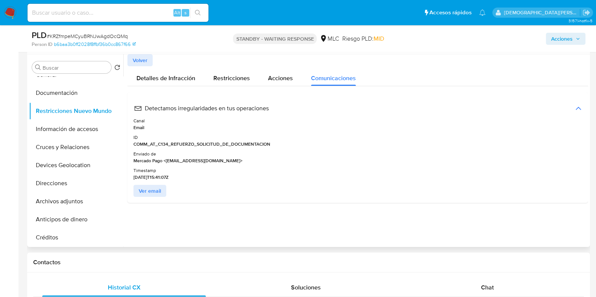
scroll to position [47, 0]
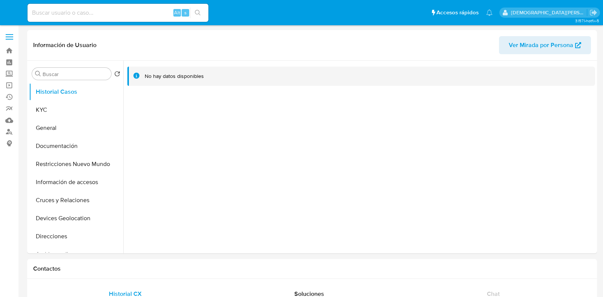
select select "10"
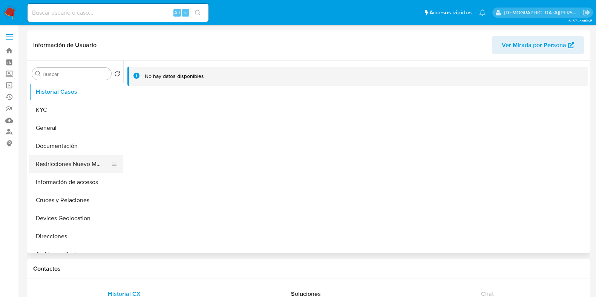
click at [48, 163] on button "Restricciones Nuevo Mundo" at bounding box center [73, 164] width 88 height 18
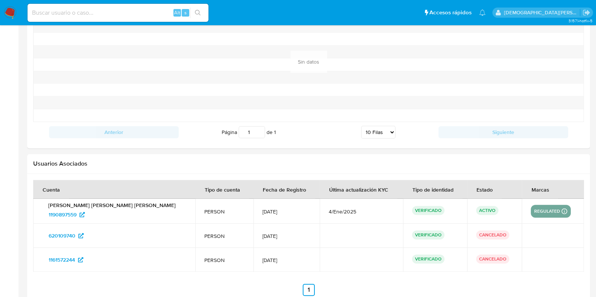
scroll to position [703, 0]
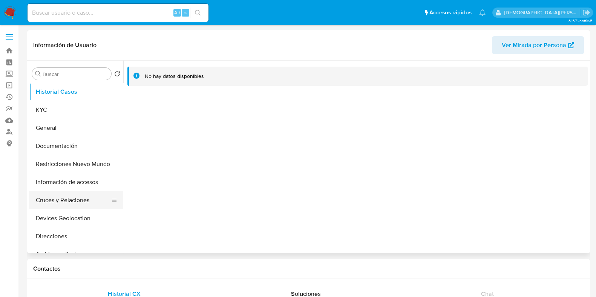
click at [60, 202] on button "Cruces y Relaciones" at bounding box center [73, 201] width 88 height 18
select select "10"
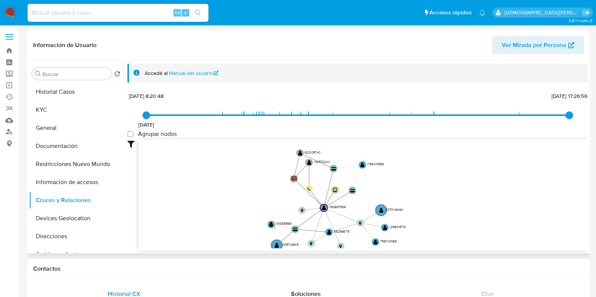
drag, startPoint x: 222, startPoint y: 210, endPoint x: 228, endPoint y: 180, distance: 30.3
click at [221, 223] on icon "device-6311fb5508813b00182c229c  user-1190897559  1190897559 card-TUAGJHARVZQ…" at bounding box center [363, 194] width 450 height 109
click at [72, 164] on button "Restricciones Nuevo Mundo" at bounding box center [73, 164] width 88 height 18
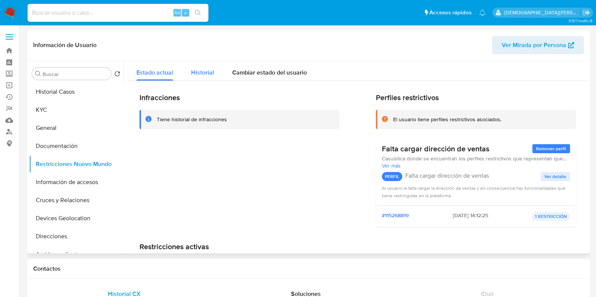
click at [204, 71] on span "Historial" at bounding box center [202, 72] width 23 height 9
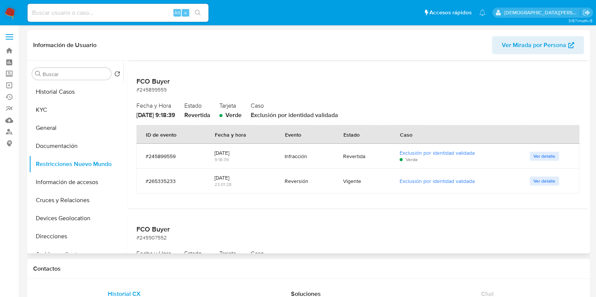
scroll to position [424, 0]
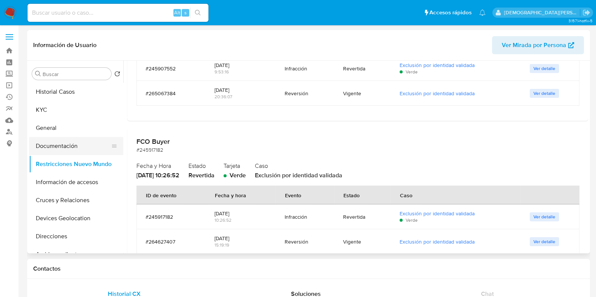
click at [69, 142] on button "Documentación" at bounding box center [73, 146] width 88 height 18
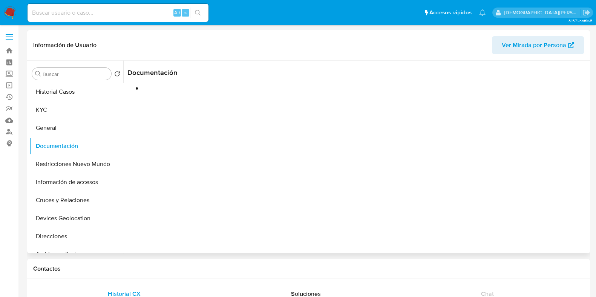
scroll to position [0, 0]
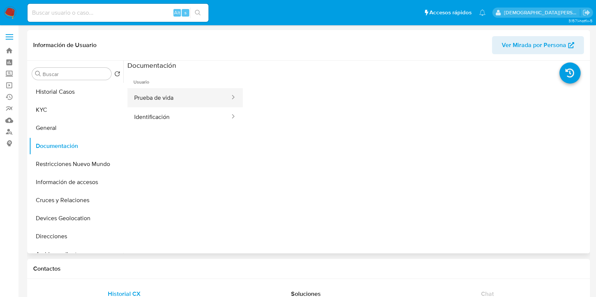
click at [184, 98] on button "Prueba de vida" at bounding box center [178, 97] width 103 height 19
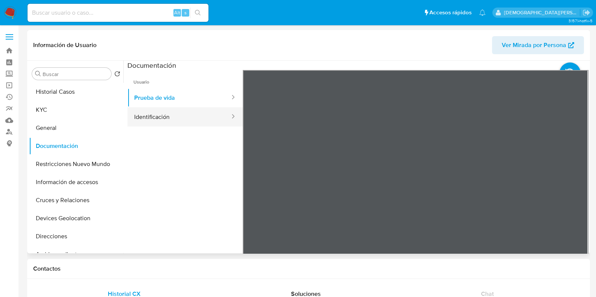
click at [179, 115] on button "Identificación" at bounding box center [178, 116] width 103 height 19
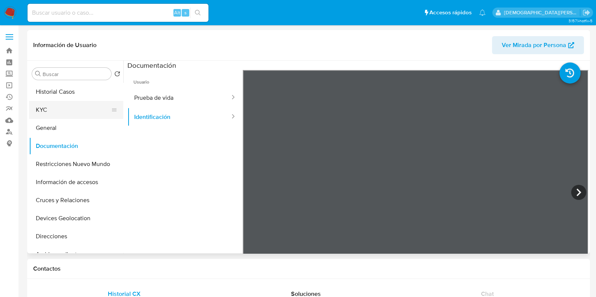
click at [68, 111] on button "KYC" at bounding box center [73, 110] width 88 height 18
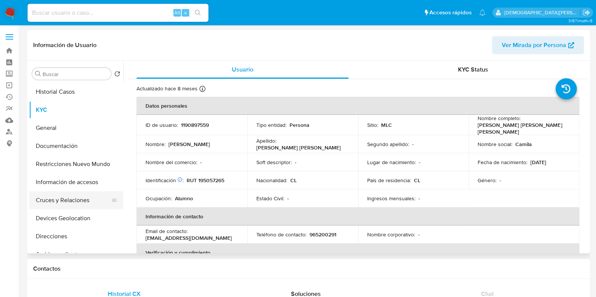
click at [59, 202] on button "Cruces y Relaciones" at bounding box center [73, 201] width 88 height 18
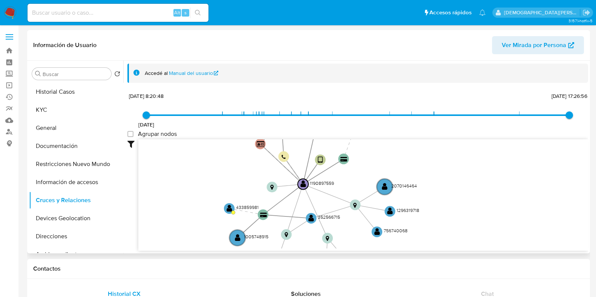
drag, startPoint x: 190, startPoint y: 170, endPoint x: 185, endPoint y: 194, distance: 25.0
click at [185, 202] on icon "device-6311fb5508813b00182c229c  user-1190897559  1190897559 card-TUAGJHARVZQ…" at bounding box center [363, 194] width 450 height 109
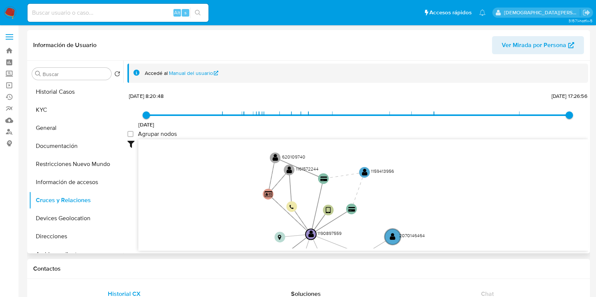
drag, startPoint x: 187, startPoint y: 170, endPoint x: 195, endPoint y: 218, distance: 47.8
click at [195, 218] on icon "device-6311fb5508813b00182c229c  user-1190897559  1190897559 card-TUAGJHARVZQ…" at bounding box center [363, 194] width 450 height 109
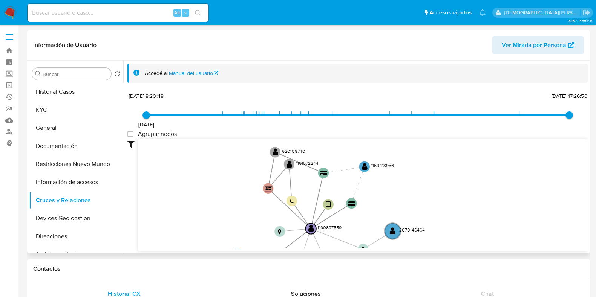
drag, startPoint x: 441, startPoint y: 201, endPoint x: 441, endPoint y: 195, distance: 5.7
click at [441, 195] on icon "device-6311fb5508813b00182c229c  user-1190897559  1190897559 card-TUAGJHARVZQ…" at bounding box center [363, 194] width 450 height 109
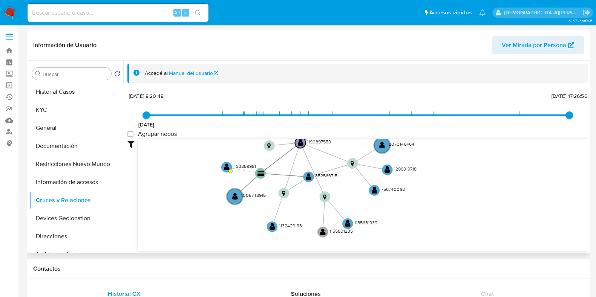
drag, startPoint x: 461, startPoint y: 230, endPoint x: 450, endPoint y: 144, distance: 86.6
click at [450, 144] on icon "device-6311fb5508813b00182c229c  user-1190897559  1190897559 card-TUAGJHARVZQ…" at bounding box center [363, 194] width 450 height 109
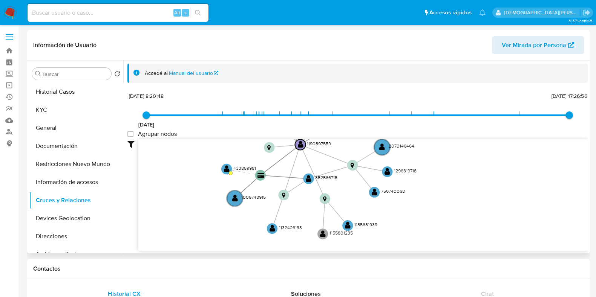
drag, startPoint x: 455, startPoint y: 204, endPoint x: 454, endPoint y: 209, distance: 4.6
click at [454, 209] on icon "device-6311fb5508813b00182c229c  user-1190897559  1190897559 card-TUAGJHARVZQ…" at bounding box center [363, 194] width 450 height 109
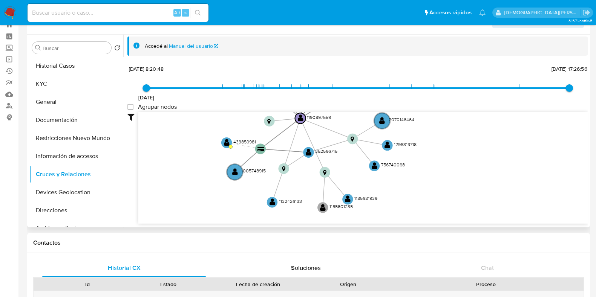
scroll to position [47, 0]
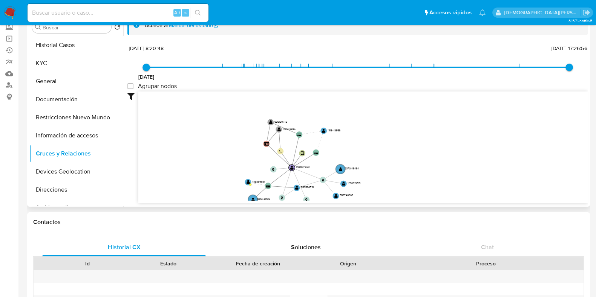
drag, startPoint x: 211, startPoint y: 156, endPoint x: 216, endPoint y: 167, distance: 12.3
click at [216, 167] on icon "device-6311fb5508813b00182c229c  user-1190897559  1190897559 card-TUAGJHARVZQ…" at bounding box center [363, 146] width 450 height 109
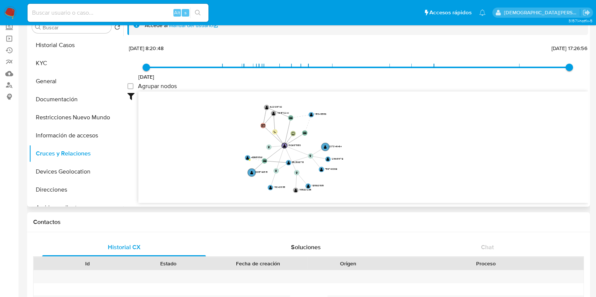
drag, startPoint x: 225, startPoint y: 158, endPoint x: 224, endPoint y: 140, distance: 17.8
click at [224, 140] on icon "device-6311fb5508813b00182c229c  user-1190897559  1190897559 card-TUAGJHARVZQ…" at bounding box center [363, 146] width 450 height 109
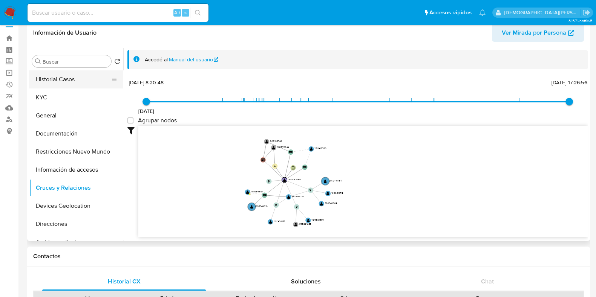
scroll to position [0, 0]
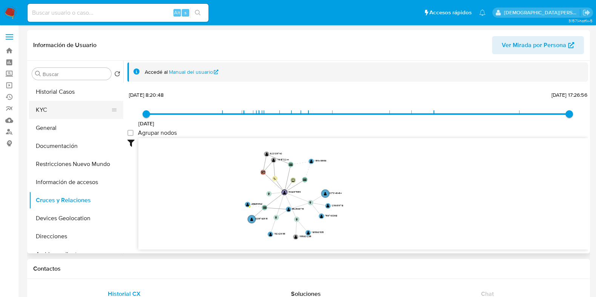
click at [63, 113] on button "KYC" at bounding box center [73, 110] width 88 height 18
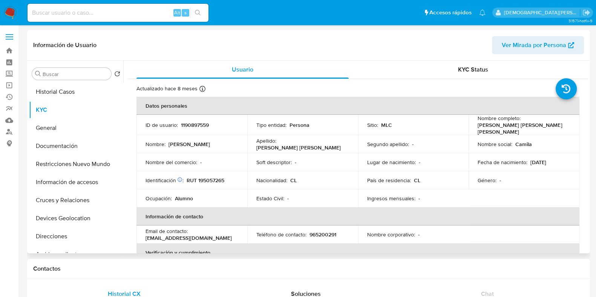
click at [181, 237] on p "cdiazb@alumnos.ceduc.cl" at bounding box center [189, 238] width 86 height 7
click at [349, 199] on td "Estado Civil : -" at bounding box center [302, 199] width 111 height 18
click at [70, 144] on button "Documentación" at bounding box center [73, 146] width 88 height 18
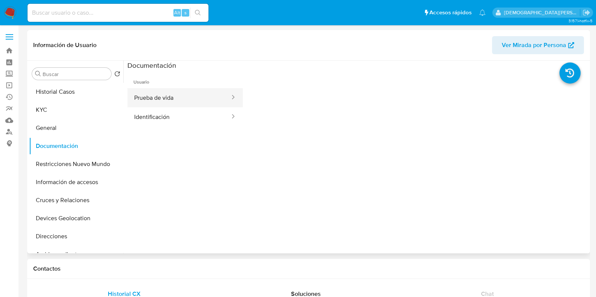
click at [178, 104] on button "Prueba de vida" at bounding box center [178, 97] width 103 height 19
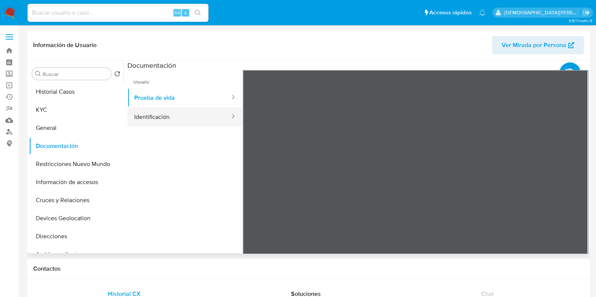
click at [176, 121] on button "Identificación" at bounding box center [178, 116] width 103 height 19
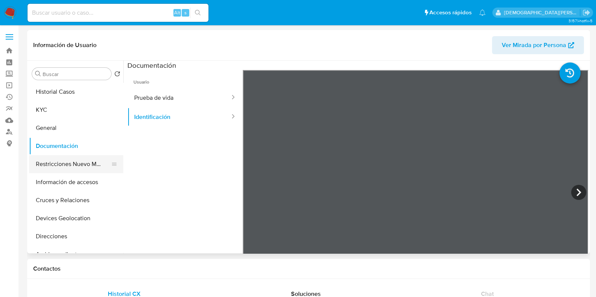
click at [72, 163] on button "Restricciones Nuevo Mundo" at bounding box center [73, 164] width 88 height 18
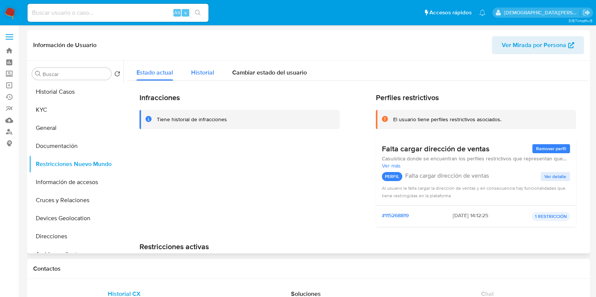
click at [198, 76] on span "Historial" at bounding box center [202, 72] width 23 height 9
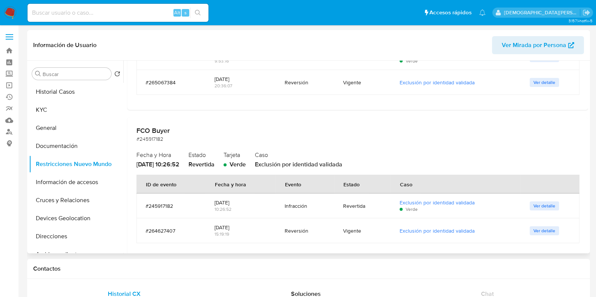
scroll to position [449, 0]
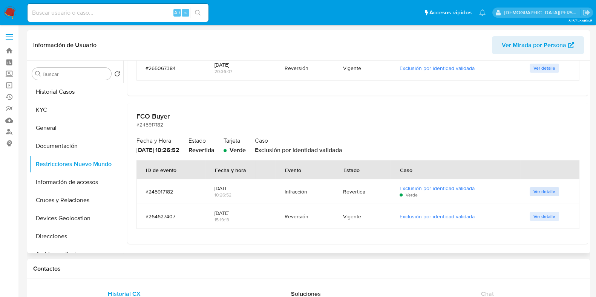
click at [537, 194] on span "Ver detalle" at bounding box center [545, 192] width 22 height 8
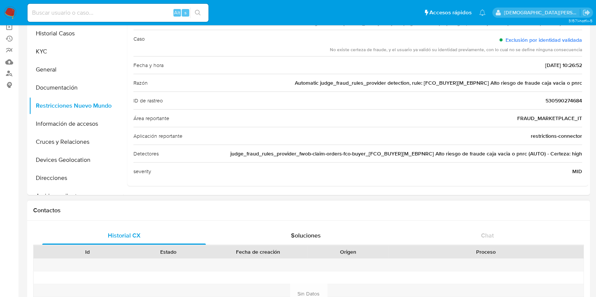
scroll to position [141, 0]
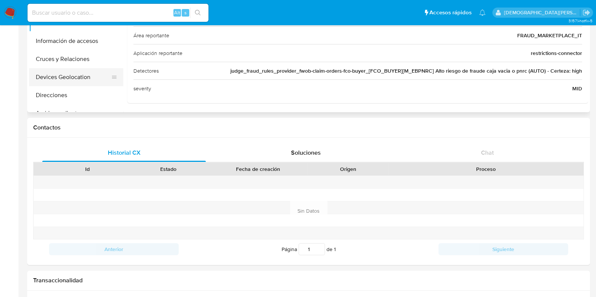
click at [51, 75] on button "Devices Geolocation" at bounding box center [73, 77] width 88 height 18
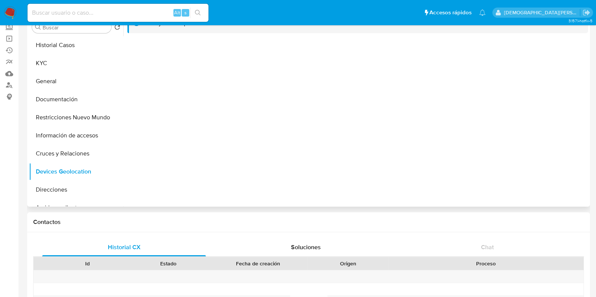
scroll to position [0, 0]
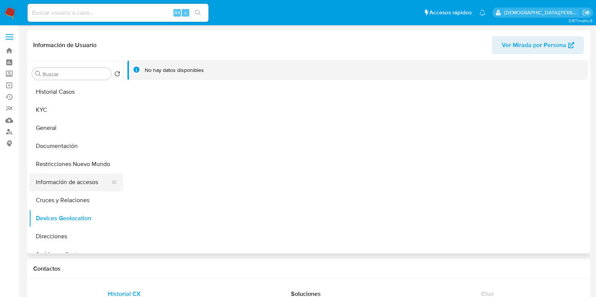
click at [87, 186] on button "Información de accesos" at bounding box center [73, 182] width 88 height 18
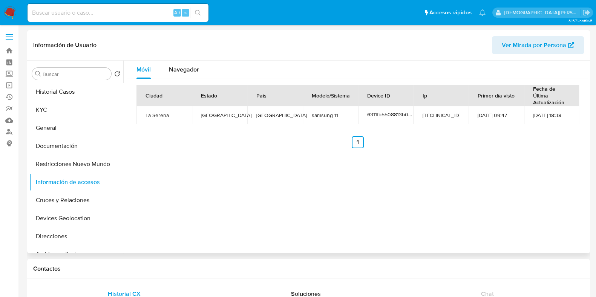
click at [181, 65] on span "Navegador" at bounding box center [184, 69] width 30 height 9
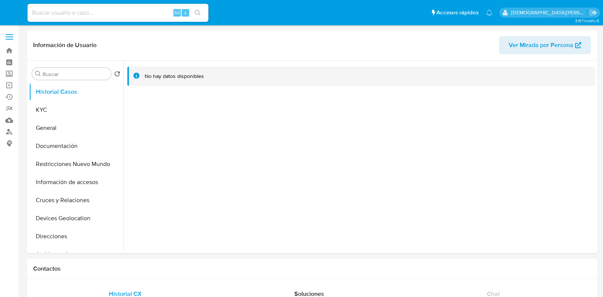
select select "10"
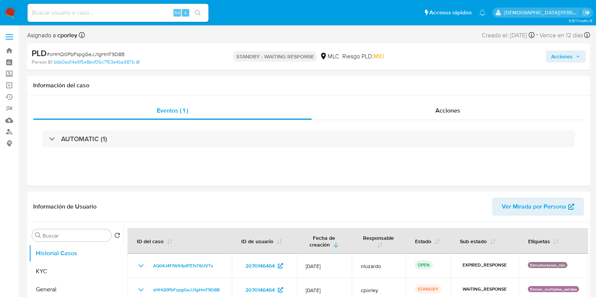
select select "10"
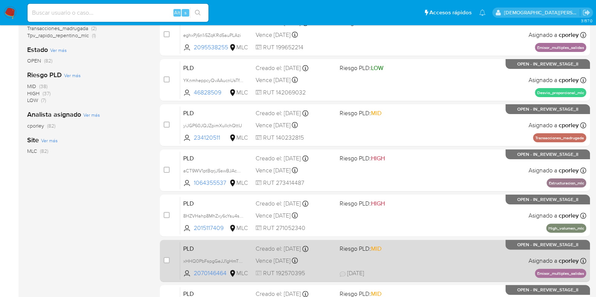
scroll to position [297, 0]
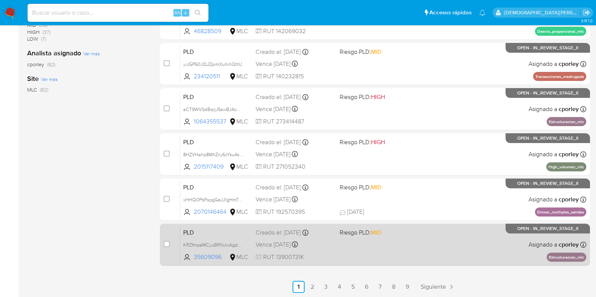
click at [379, 248] on div "PLD KRZfmpeMCyuBRNJwAgdOcQMq 35609096 MLC Riesgo PLD: MID Creado el: [DATE] Cre…" at bounding box center [383, 245] width 406 height 38
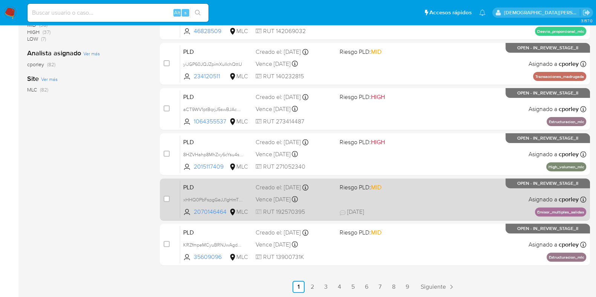
click at [331, 195] on div "Vence [DATE] Vence el [DATE] 06:08:38" at bounding box center [295, 200] width 78 height 10
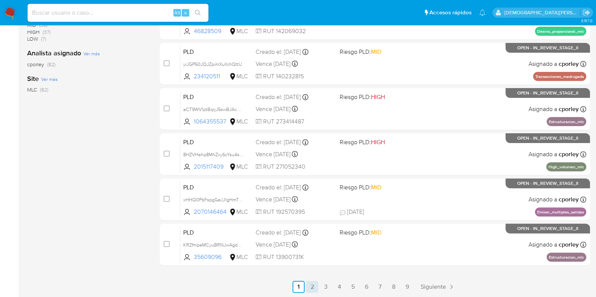
click at [311, 283] on link "2" at bounding box center [312, 287] width 12 height 12
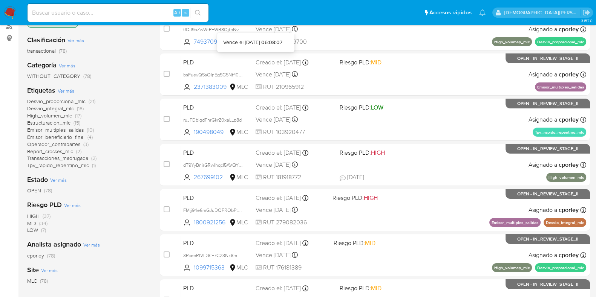
scroll to position [297, 0]
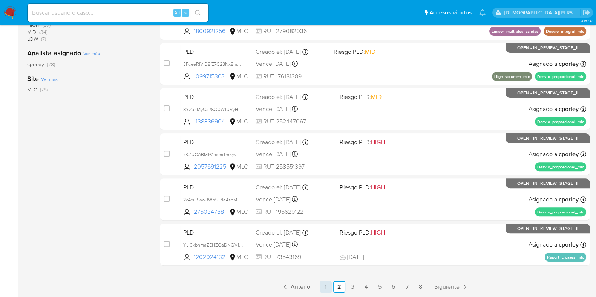
click at [324, 284] on link "1" at bounding box center [326, 287] width 12 height 12
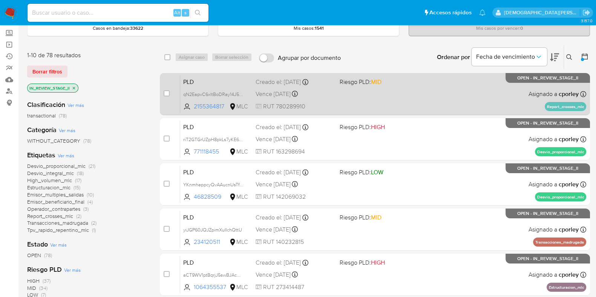
scroll to position [94, 0]
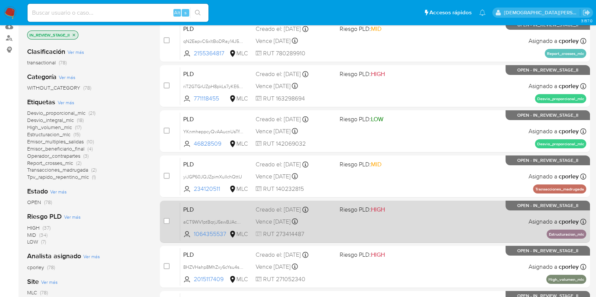
click at [324, 221] on div "Vence [DATE] Vence el [DATE] 06:08:49" at bounding box center [295, 222] width 78 height 10
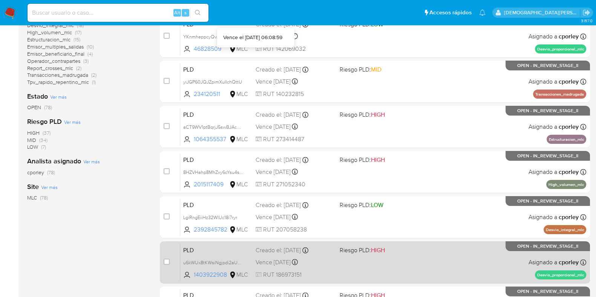
scroll to position [297, 0]
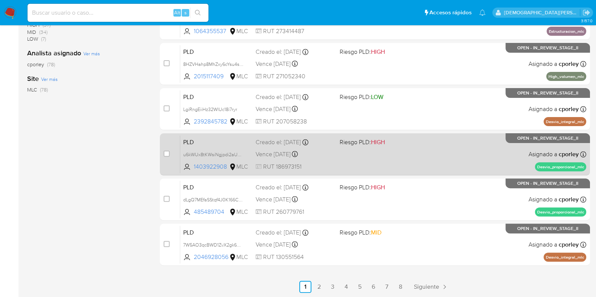
click at [360, 161] on div "PLD u6kWUx8tKWsiNgjpdi2aUUVB 1403922908 MLC Riesgo PLD: HIGH Creado el: [DATE] …" at bounding box center [383, 154] width 406 height 38
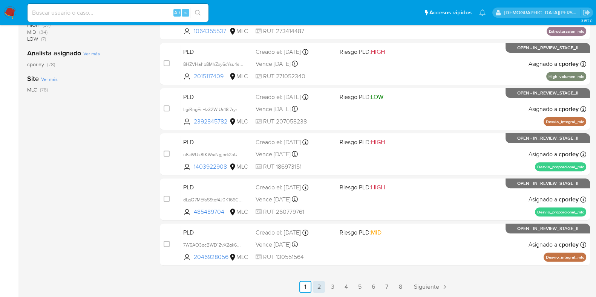
click at [320, 283] on link "2" at bounding box center [319, 287] width 12 height 12
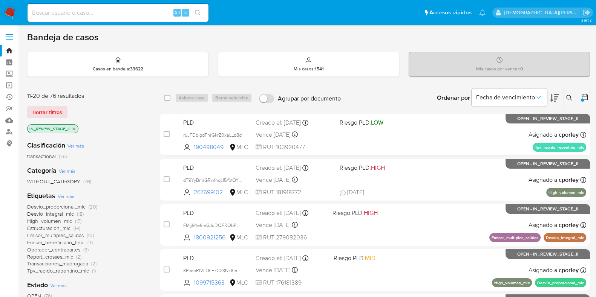
click at [76, 129] on icon "close-filter" at bounding box center [74, 129] width 5 height 5
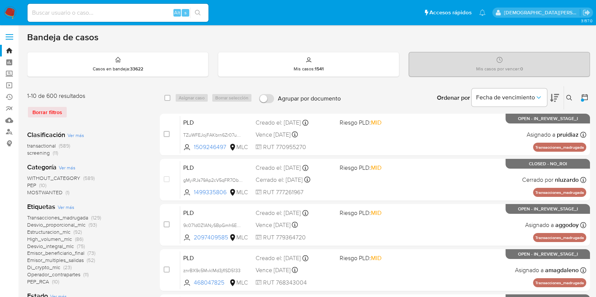
scroll to position [94, 0]
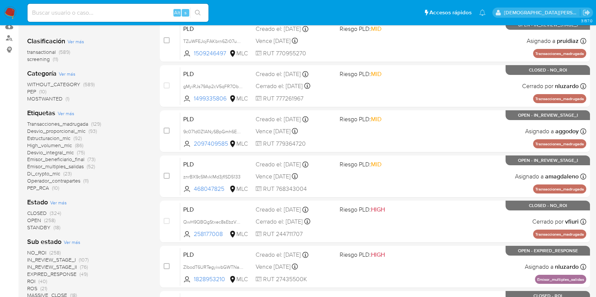
click at [28, 217] on span "OPEN" at bounding box center [34, 221] width 14 height 8
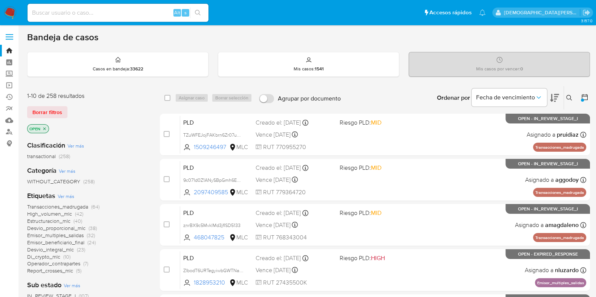
click at [45, 127] on icon "close-filter" at bounding box center [44, 128] width 3 height 3
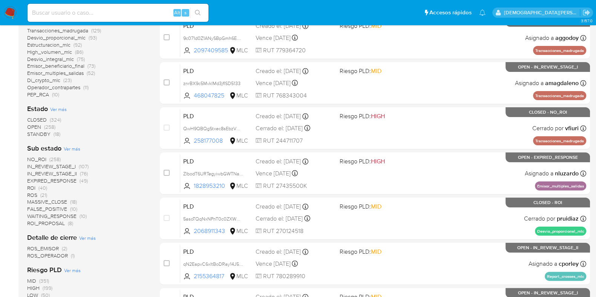
scroll to position [188, 0]
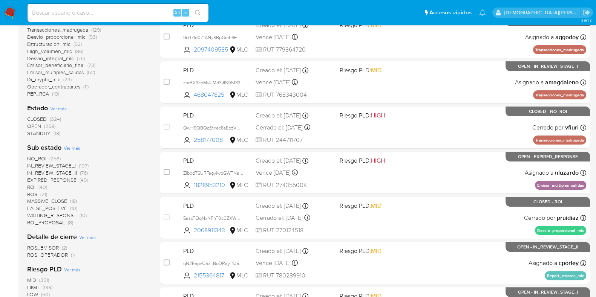
click at [128, 189] on div "NO_ROI (258) IN_REVIEW_STAGE_I (107) IN_REVIEW_STAGE_II (76) EXPIRED_RESPONSE (…" at bounding box center [87, 190] width 121 height 71
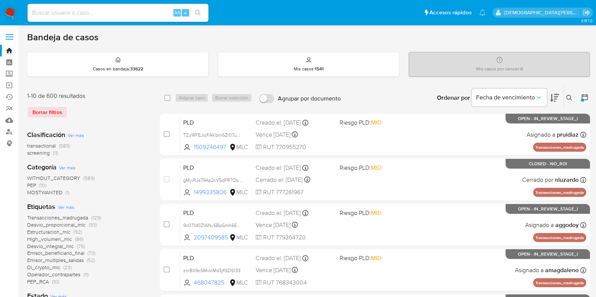
scroll to position [0, 0]
click at [584, 96] on icon at bounding box center [585, 97] width 6 height 6
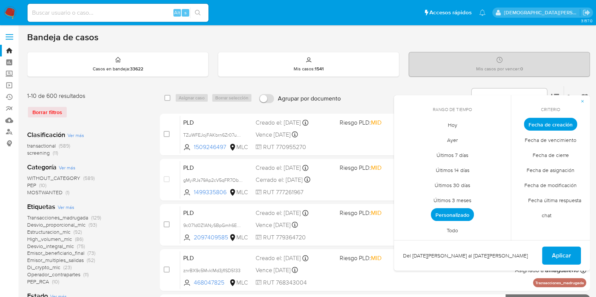
click at [550, 152] on span "Fecha de cierre" at bounding box center [551, 154] width 52 height 15
click at [436, 211] on span "Personalizado" at bounding box center [452, 215] width 43 height 13
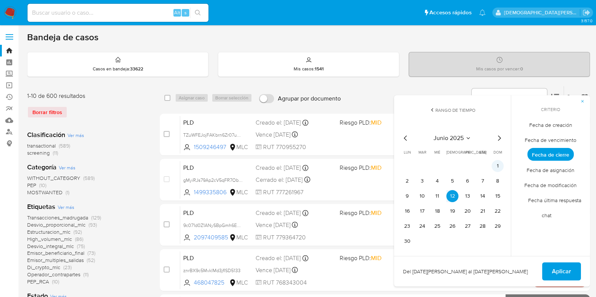
click at [497, 167] on button "1" at bounding box center [498, 166] width 12 height 12
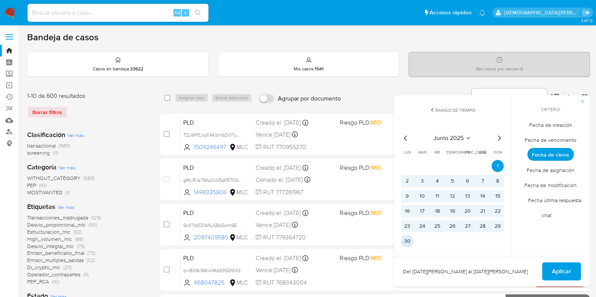
click at [408, 242] on button "30" at bounding box center [407, 242] width 12 height 12
click at [554, 265] on span "Aplicar" at bounding box center [561, 272] width 19 height 17
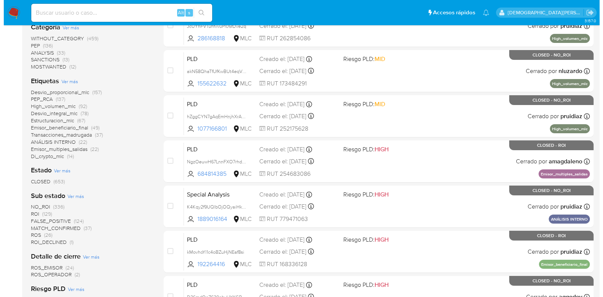
scroll to position [188, 0]
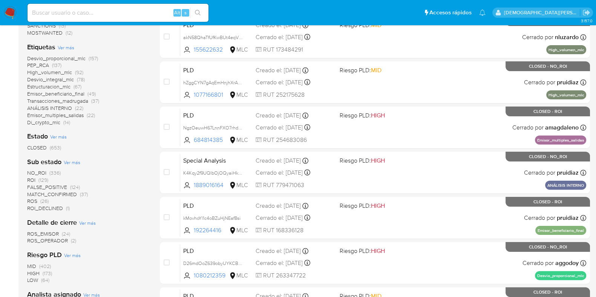
click at [75, 161] on span "Ver más" at bounding box center [72, 162] width 17 height 7
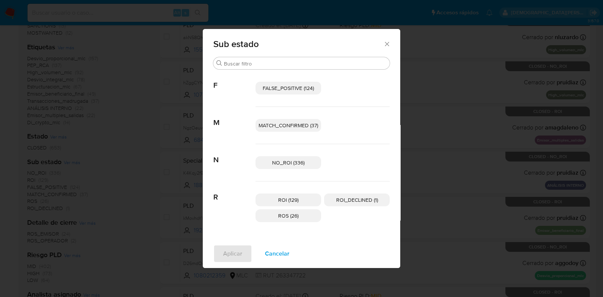
click at [290, 160] on span "NO_ROI (336)" at bounding box center [288, 163] width 32 height 8
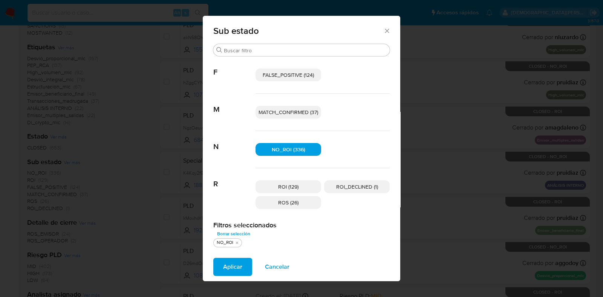
click at [293, 188] on span "ROI (129)" at bounding box center [288, 187] width 20 height 8
click at [290, 205] on span "ROS (26)" at bounding box center [288, 203] width 20 height 8
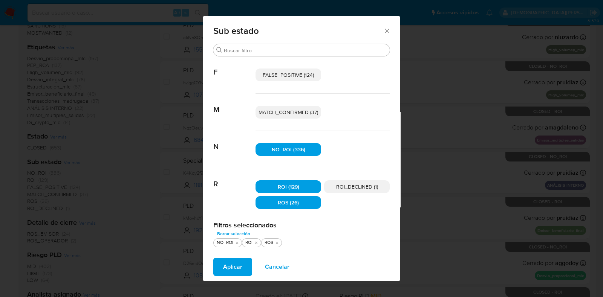
click at [346, 189] on span "ROI_DECLINED (1)" at bounding box center [357, 187] width 42 height 8
click at [225, 271] on span "Aplicar" at bounding box center [232, 267] width 19 height 17
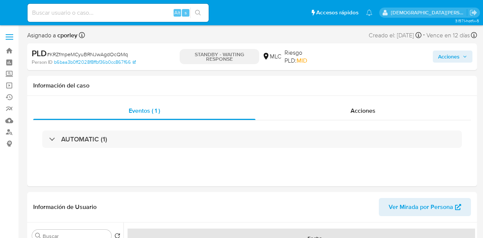
select select "10"
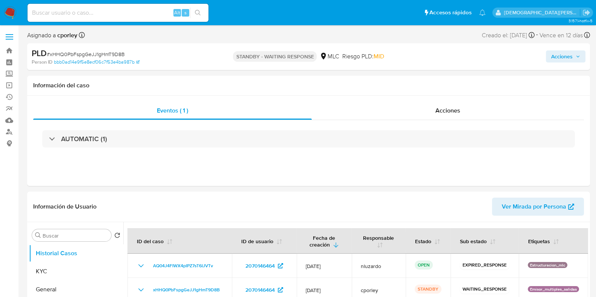
select select "10"
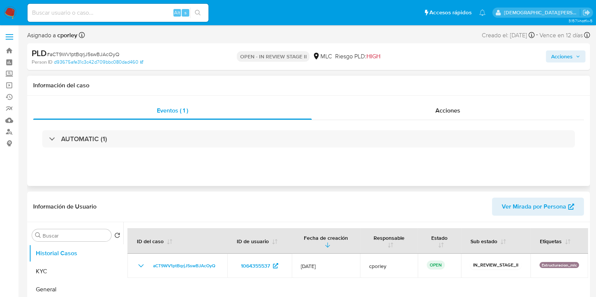
select select "10"
click at [72, 284] on button "General" at bounding box center [73, 290] width 88 height 18
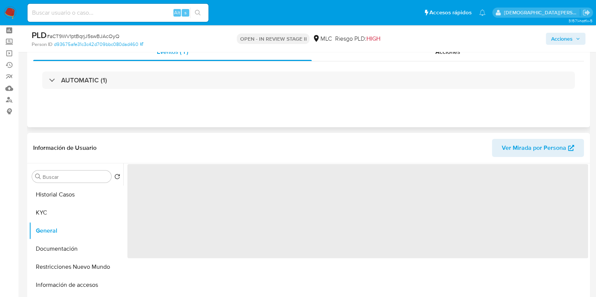
scroll to position [47, 0]
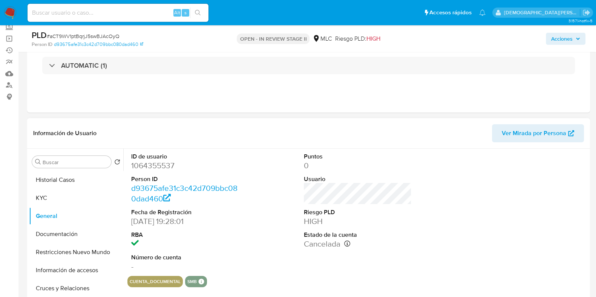
click at [162, 165] on dd "1064355537" at bounding box center [185, 166] width 108 height 11
copy dd "1064355537"
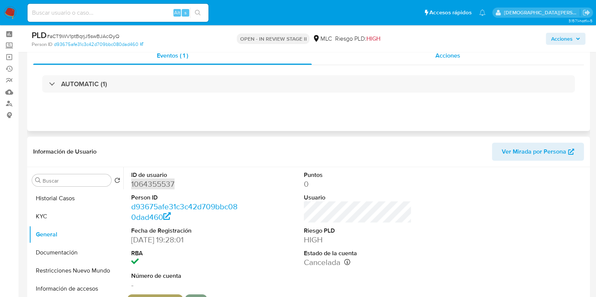
scroll to position [0, 0]
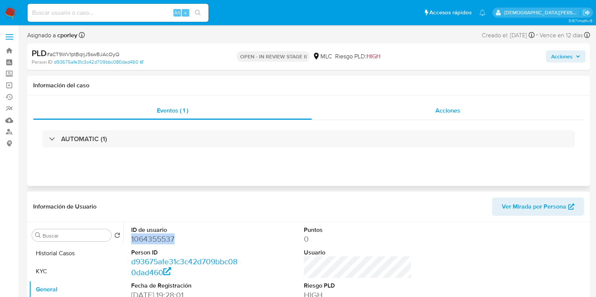
click at [416, 107] on div "Acciones" at bounding box center [448, 111] width 272 height 18
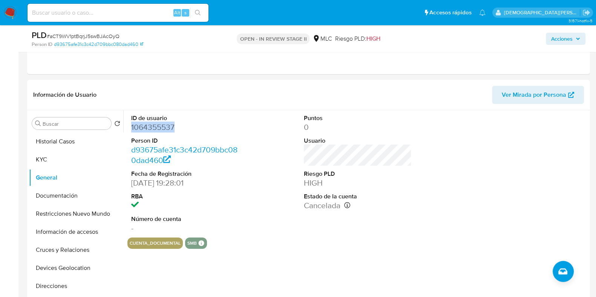
scroll to position [141, 0]
click at [61, 215] on button "Restricciones Nuevo Mundo" at bounding box center [73, 213] width 88 height 18
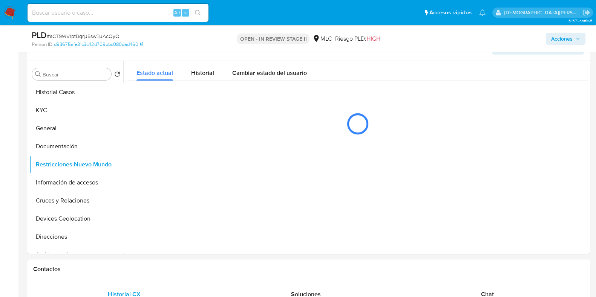
scroll to position [188, 0]
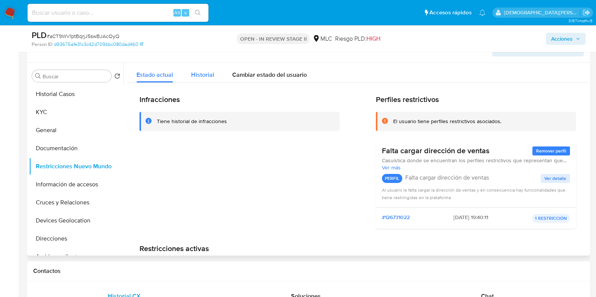
click at [202, 71] on span "Historial" at bounding box center [202, 75] width 23 height 9
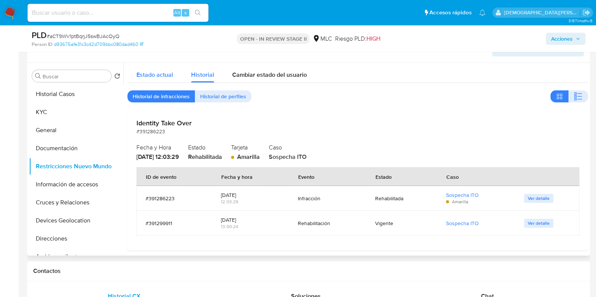
click at [153, 75] on span "Estado actual" at bounding box center [154, 75] width 37 height 9
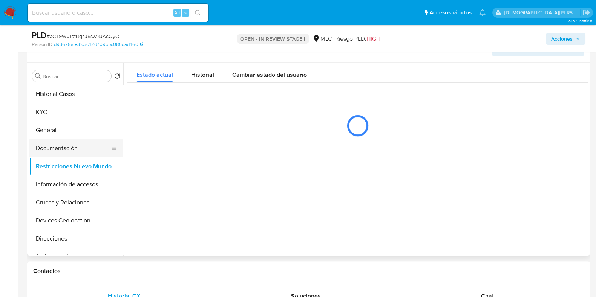
click at [61, 147] on button "Documentación" at bounding box center [73, 149] width 88 height 18
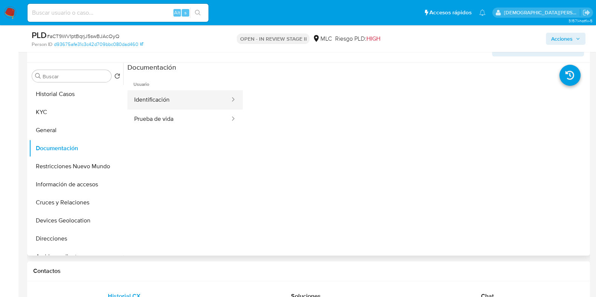
click at [214, 106] on button "Identificación" at bounding box center [178, 99] width 103 height 19
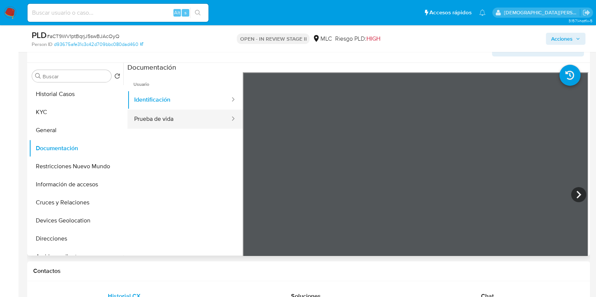
click at [168, 124] on button "Prueba de vida" at bounding box center [178, 119] width 103 height 19
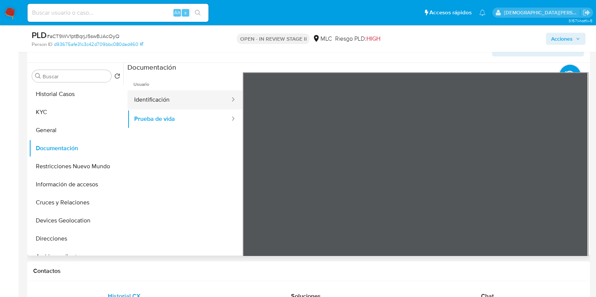
click at [179, 91] on button "Identificación" at bounding box center [178, 99] width 103 height 19
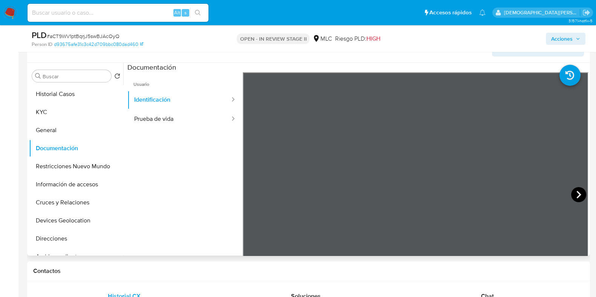
click at [577, 193] on icon at bounding box center [579, 195] width 5 height 8
click at [53, 104] on button "KYC" at bounding box center [73, 112] width 88 height 18
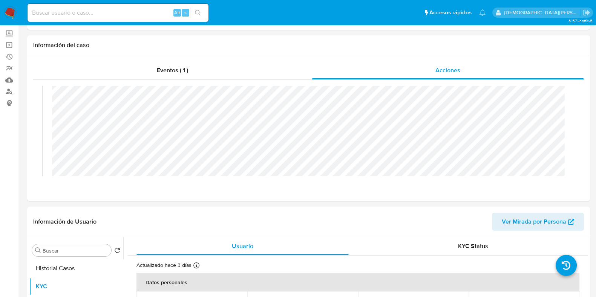
scroll to position [141, 0]
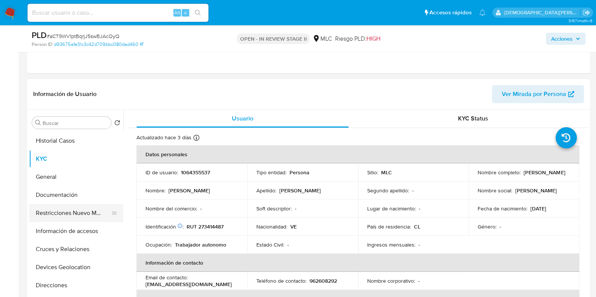
click at [64, 210] on button "Restricciones Nuevo Mundo" at bounding box center [73, 213] width 88 height 18
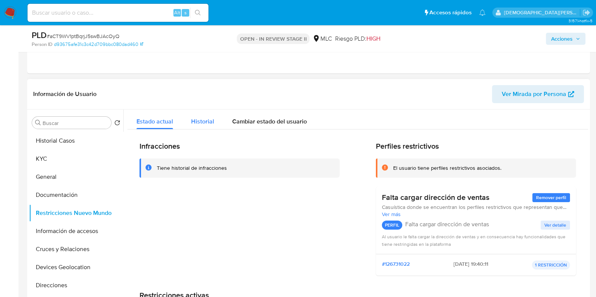
click at [200, 126] on div "Historial" at bounding box center [202, 120] width 23 height 20
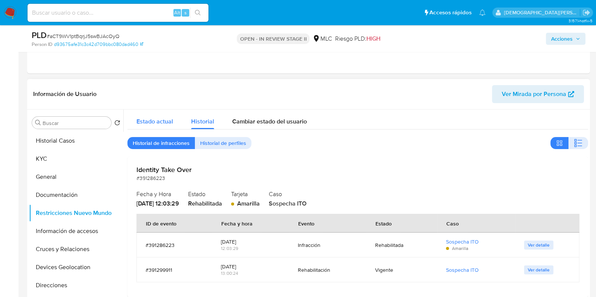
click at [158, 120] on span "Estado actual" at bounding box center [154, 121] width 37 height 9
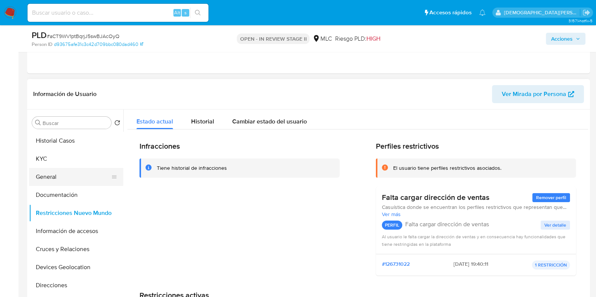
click at [59, 177] on button "General" at bounding box center [73, 177] width 88 height 18
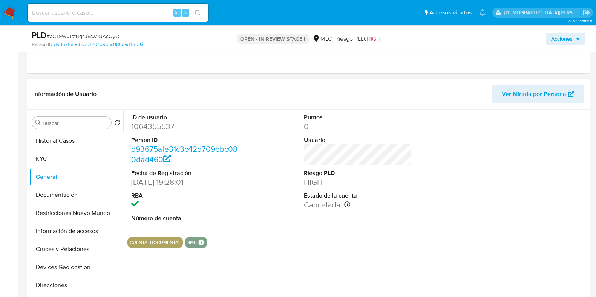
click at [156, 125] on dd "1064355537" at bounding box center [185, 126] width 108 height 11
copy dd "1064355537"
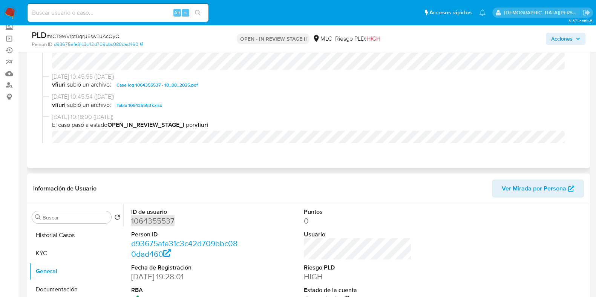
scroll to position [283, 0]
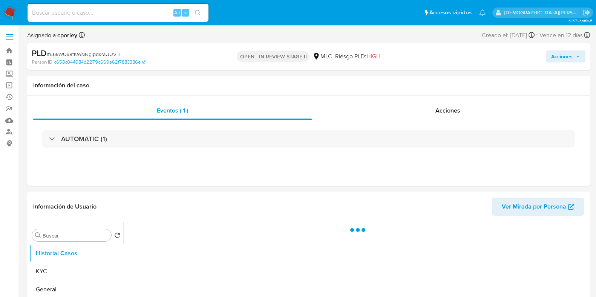
scroll to position [47, 0]
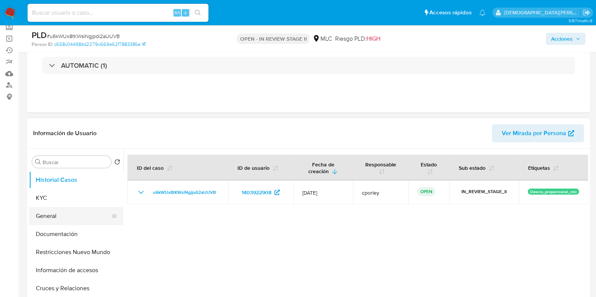
select select "10"
click at [64, 218] on button "General" at bounding box center [73, 216] width 88 height 18
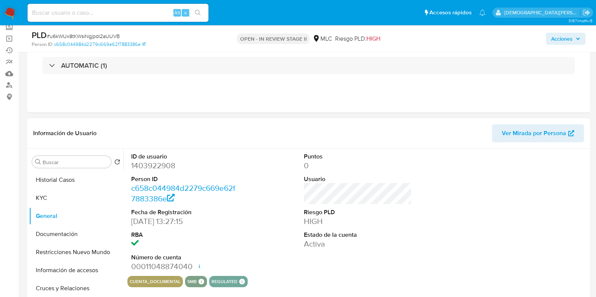
click at [149, 166] on dd "1403922908" at bounding box center [185, 166] width 108 height 11
copy dd "1403922908"
click at [162, 168] on dd "1403922908" at bounding box center [185, 166] width 108 height 11
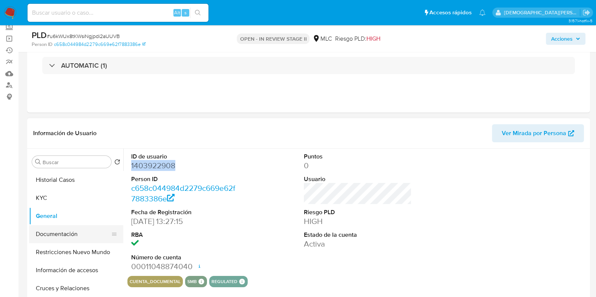
click at [68, 238] on button "Documentación" at bounding box center [73, 234] width 88 height 18
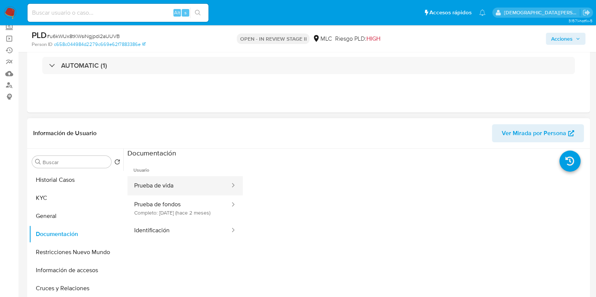
click at [193, 186] on button "Prueba de vida" at bounding box center [178, 185] width 103 height 19
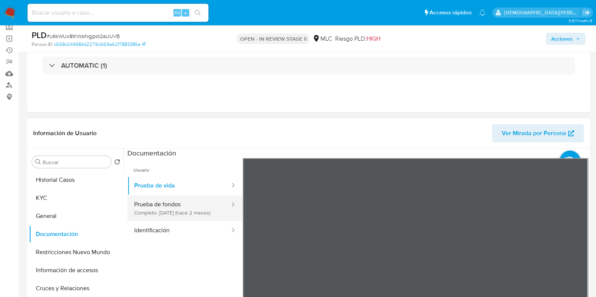
click at [186, 219] on button "Prueba de fondos Completo: [DATE] (hace 2 meses)" at bounding box center [178, 209] width 103 height 26
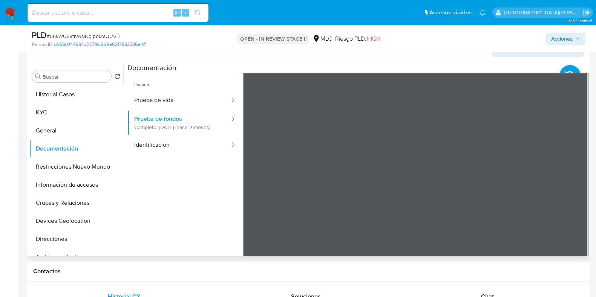
scroll to position [141, 0]
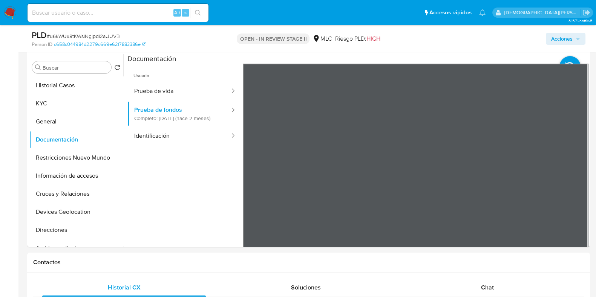
click at [206, 142] on button "Identificación" at bounding box center [178, 136] width 103 height 19
click at [575, 185] on icon at bounding box center [578, 186] width 15 height 15
click at [413, 60] on section at bounding box center [357, 179] width 461 height 251
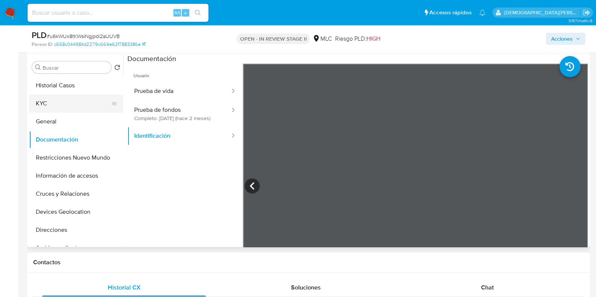
drag, startPoint x: 61, startPoint y: 104, endPoint x: 121, endPoint y: 120, distance: 61.6
click at [62, 104] on button "KYC" at bounding box center [76, 104] width 94 height 18
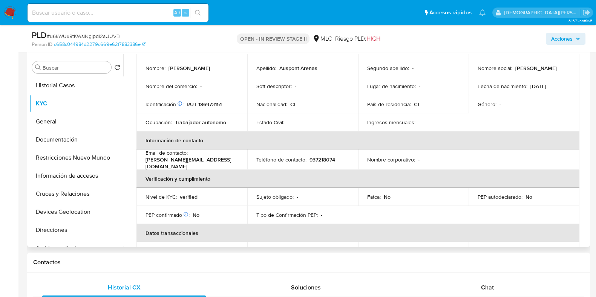
scroll to position [47, 0]
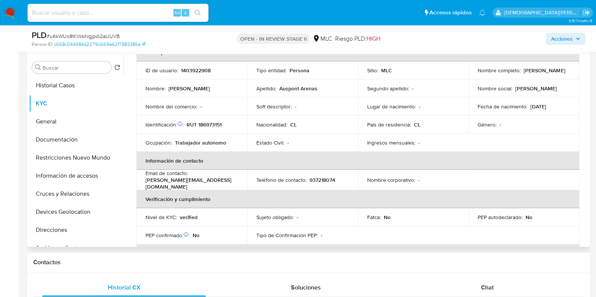
drag, startPoint x: 554, startPoint y: 75, endPoint x: 469, endPoint y: 75, distance: 84.1
click at [469, 75] on td "Nombre completo : [PERSON_NAME]" at bounding box center [524, 70] width 111 height 18
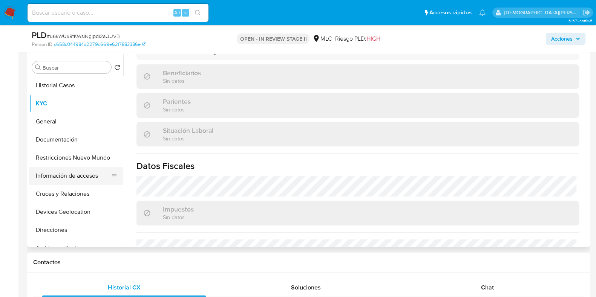
scroll to position [419, 0]
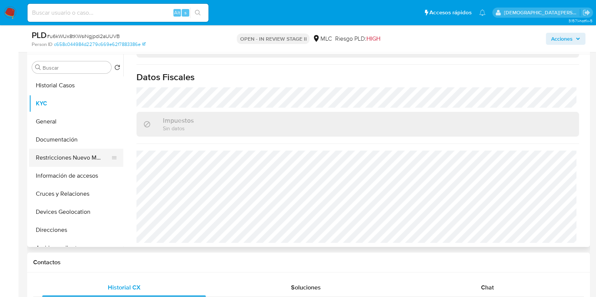
click at [71, 157] on button "Restricciones Nuevo Mundo" at bounding box center [73, 158] width 88 height 18
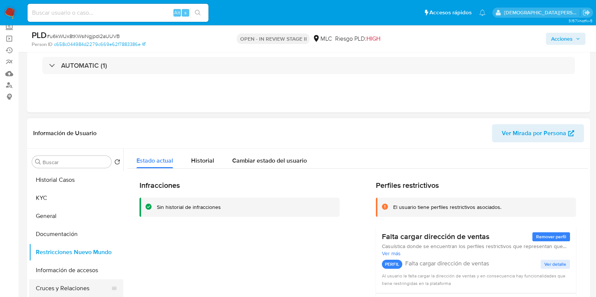
scroll to position [47, 0]
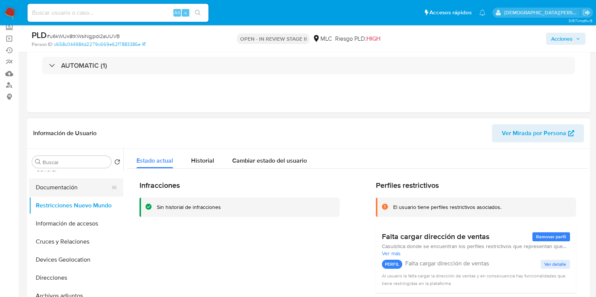
click at [69, 189] on button "Documentación" at bounding box center [73, 188] width 88 height 18
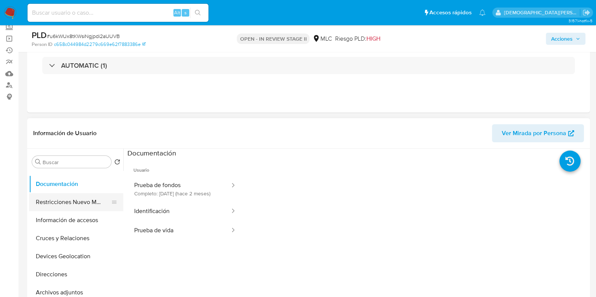
scroll to position [35, 0]
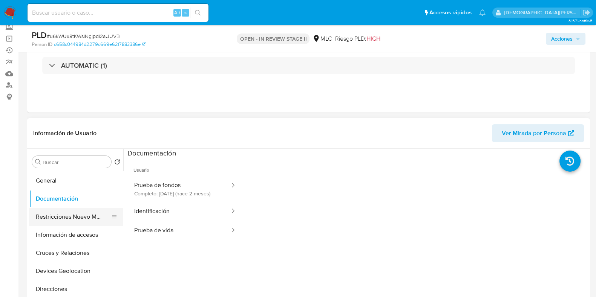
click at [87, 214] on button "Restricciones Nuevo Mundo" at bounding box center [73, 217] width 88 height 18
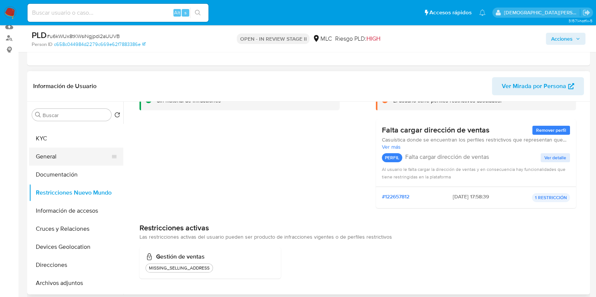
scroll to position [0, 0]
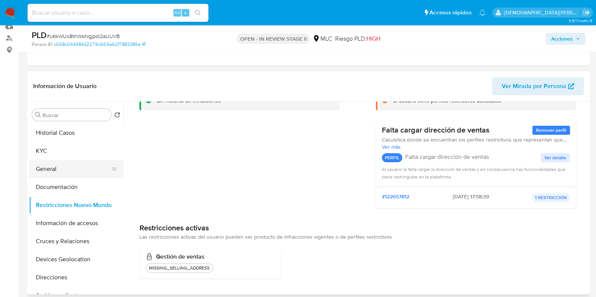
click at [74, 169] on button "General" at bounding box center [73, 169] width 88 height 18
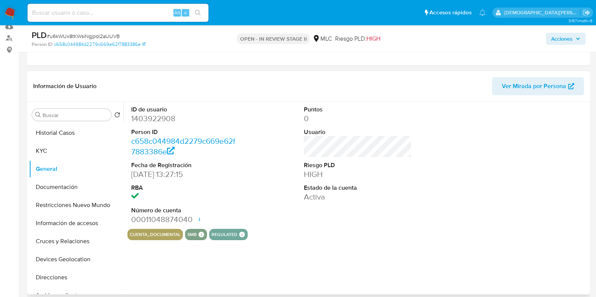
click at [156, 122] on dd "1403922908" at bounding box center [185, 118] width 108 height 11
click at [156, 121] on dd "1403922908" at bounding box center [185, 118] width 108 height 11
copy dd "1403922908"
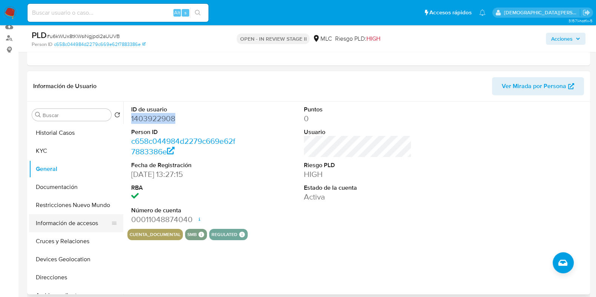
click at [69, 224] on button "Información de accesos" at bounding box center [73, 224] width 88 height 18
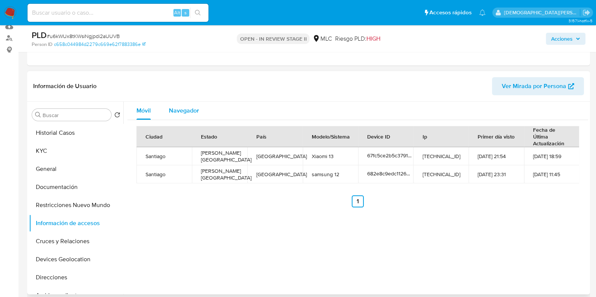
click at [182, 104] on div "Navegador" at bounding box center [184, 111] width 30 height 18
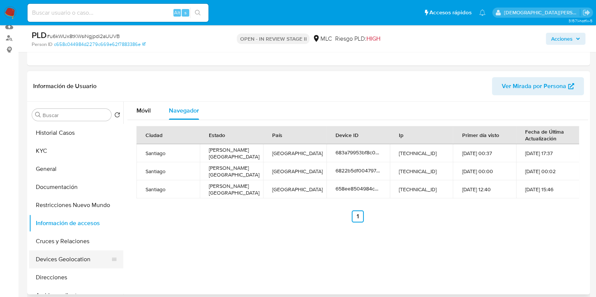
click at [57, 257] on button "Devices Geolocation" at bounding box center [73, 260] width 88 height 18
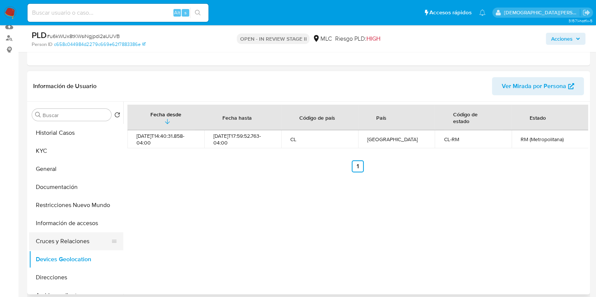
click at [52, 242] on button "Cruces y Relaciones" at bounding box center [73, 242] width 88 height 18
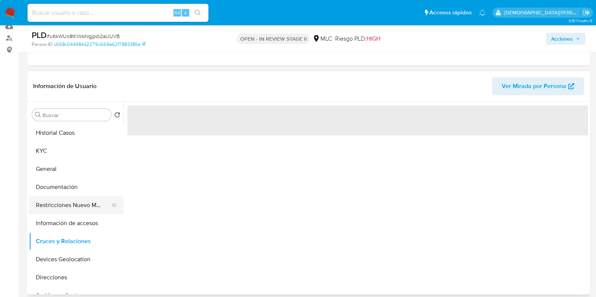
click at [63, 202] on button "Restricciones Nuevo Mundo" at bounding box center [73, 205] width 88 height 18
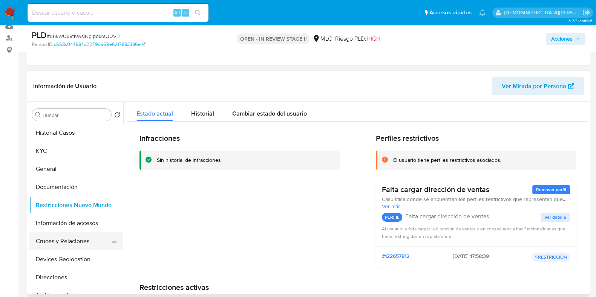
click at [60, 240] on button "Cruces y Relaciones" at bounding box center [73, 242] width 88 height 18
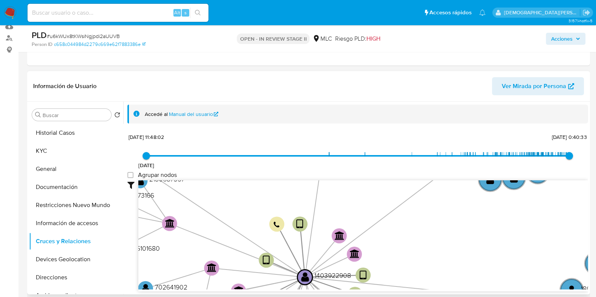
scroll to position [1, 0]
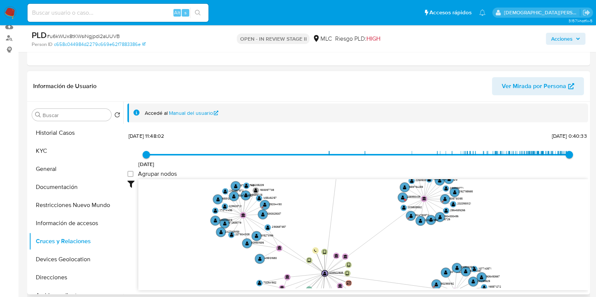
drag, startPoint x: 319, startPoint y: 227, endPoint x: 331, endPoint y: 247, distance: 24.1
click at [331, 247] on icon "user-1403922908  1403922908 device-6822b5df004797f70031d010  device-682e8c9ed…" at bounding box center [363, 233] width 450 height 109
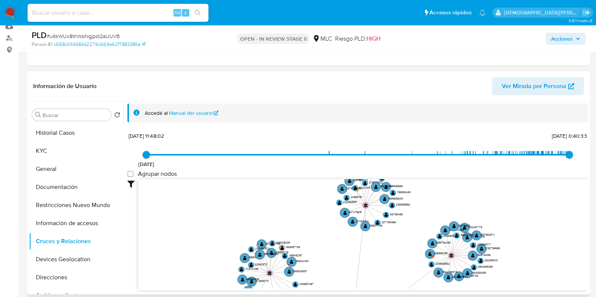
drag, startPoint x: 351, startPoint y: 203, endPoint x: 383, endPoint y: 208, distance: 32.1
click at [383, 210] on icon "user-1403922908  1403922908 device-6822b5df004797f70031d010  device-682e8c9ed…" at bounding box center [363, 233] width 450 height 109
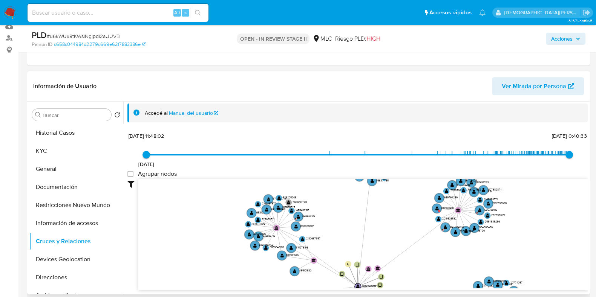
drag, startPoint x: 368, startPoint y: 237, endPoint x: 358, endPoint y: 147, distance: 89.9
click at [359, 147] on div "30/10/2022 30/10/2022, 11:48:02 29/8/2025, 0:40:33 Agrupar nodos Filtros Confia…" at bounding box center [357, 210] width 461 height 160
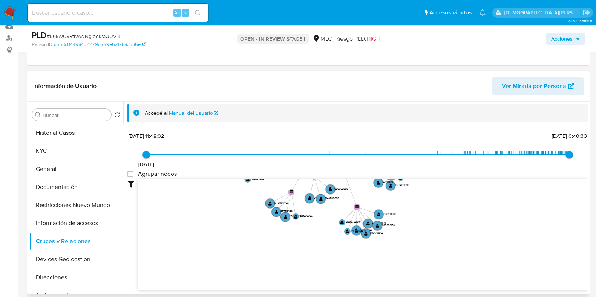
drag, startPoint x: 399, startPoint y: 244, endPoint x: 377, endPoint y: 176, distance: 71.7
click at [377, 176] on div "30/10/2022 30/10/2022, 11:48:02 29/8/2025, 0:40:33 Agrupar nodos Filtros Confia…" at bounding box center [357, 210] width 461 height 160
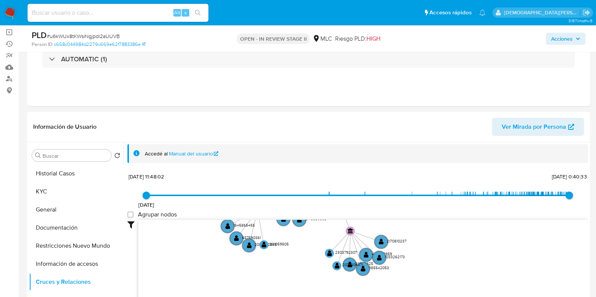
scroll to position [0, 0]
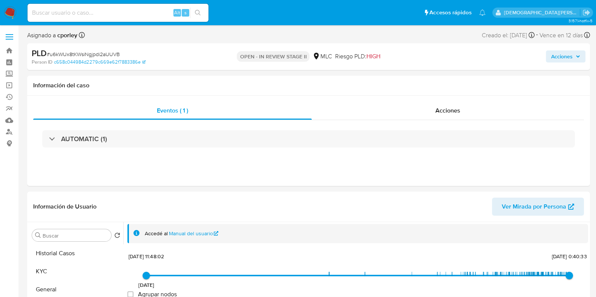
click at [551, 57] on span "Acciones" at bounding box center [561, 57] width 21 height 12
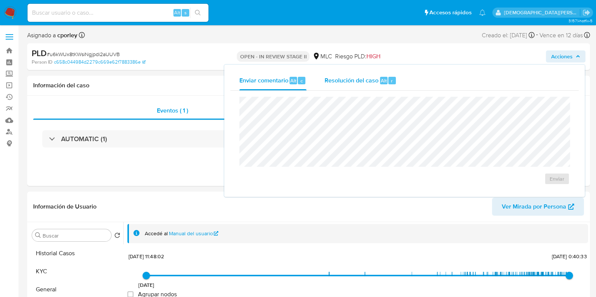
drag, startPoint x: 342, startPoint y: 79, endPoint x: 330, endPoint y: 90, distance: 17.1
click at [342, 79] on span "Resolución del caso" at bounding box center [352, 80] width 54 height 9
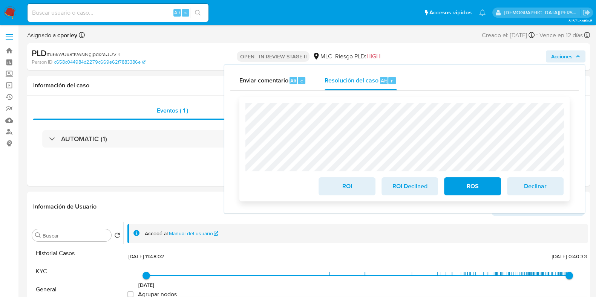
click at [351, 189] on span "ROI" at bounding box center [346, 186] width 37 height 17
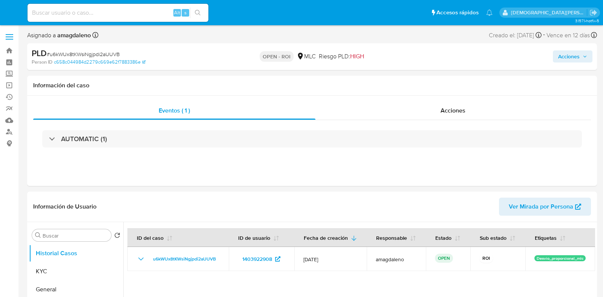
select select "10"
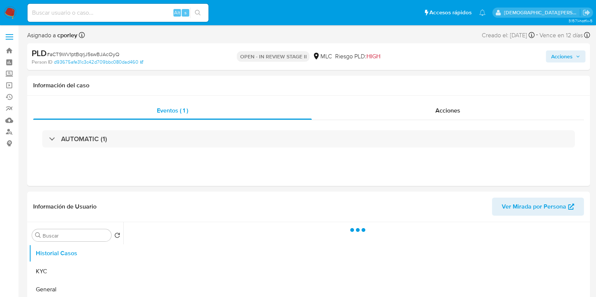
click at [552, 55] on span "Acciones" at bounding box center [561, 57] width 21 height 12
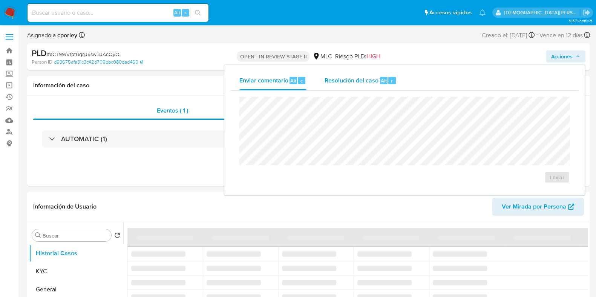
click at [359, 76] on span "Resolución del caso" at bounding box center [352, 80] width 54 height 9
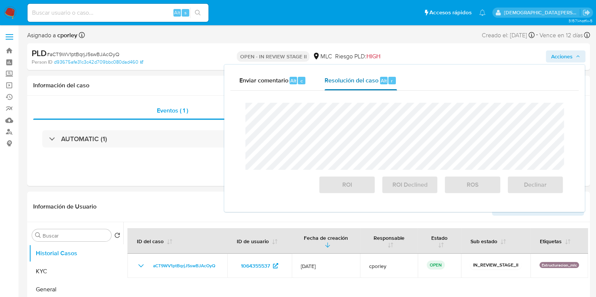
select select "10"
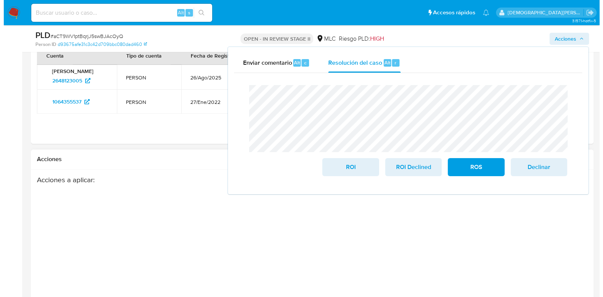
scroll to position [1223, 0]
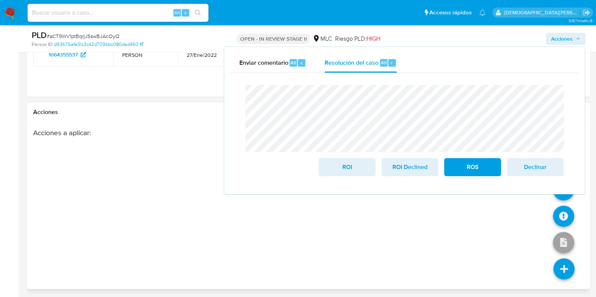
click at [562, 265] on icon at bounding box center [564, 269] width 21 height 21
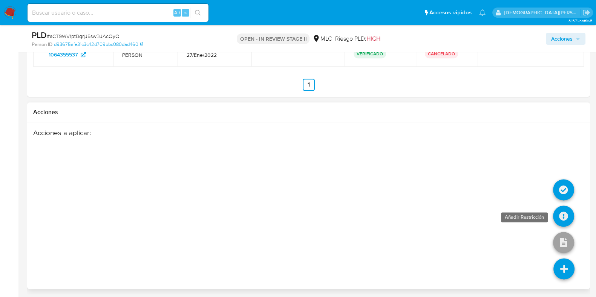
click at [566, 218] on icon at bounding box center [563, 216] width 21 height 21
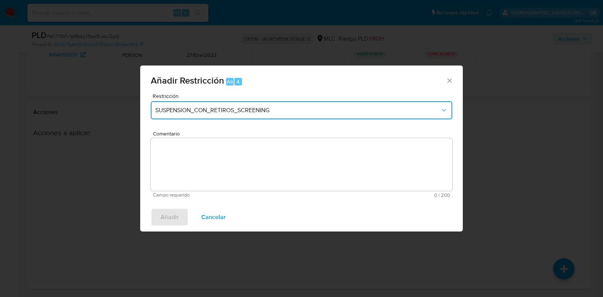
click at [274, 107] on span "SUSPENSION_CON_RETIROS_SCREENING" at bounding box center [297, 111] width 285 height 8
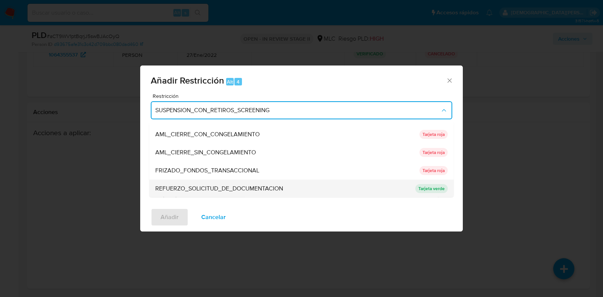
scroll to position [47, 0]
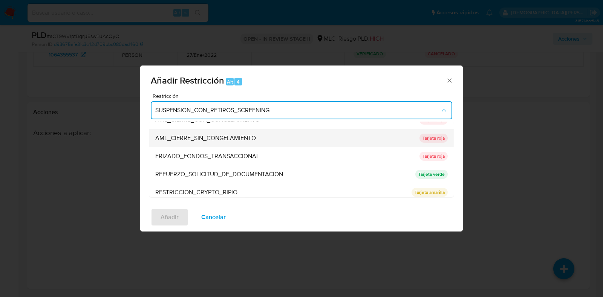
click at [249, 136] on span "AML_CIERRE_SIN_CONGELAMIENTO" at bounding box center [205, 139] width 101 height 8
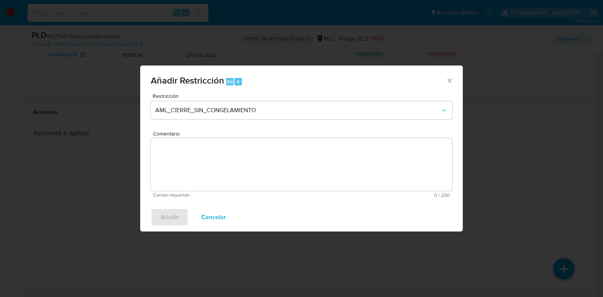
click at [185, 163] on textarea "Comentario" at bounding box center [302, 164] width 302 height 53
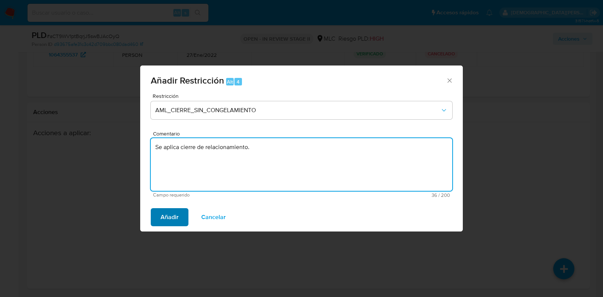
type textarea "Se aplica cierre de relacionamiento."
click at [169, 219] on span "Añadir" at bounding box center [170, 217] width 18 height 17
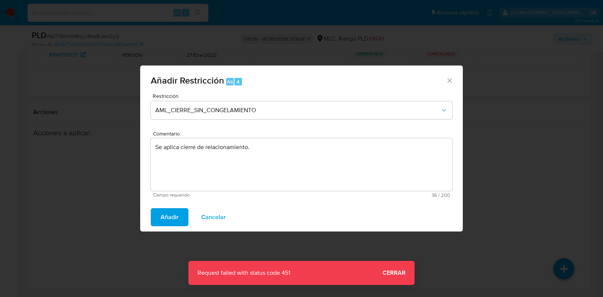
click at [159, 216] on button "Añadir" at bounding box center [170, 218] width 38 height 18
click at [159, 210] on button "Añadir" at bounding box center [170, 218] width 38 height 18
click at [219, 216] on span "Cancelar" at bounding box center [213, 217] width 25 height 17
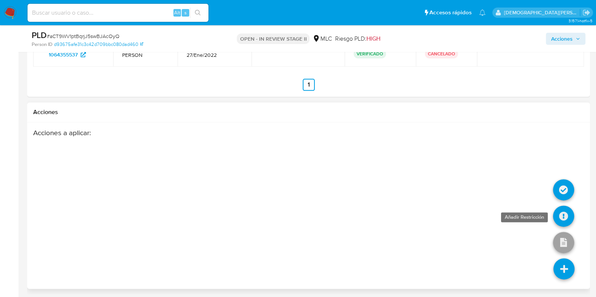
click at [563, 214] on icon at bounding box center [563, 216] width 21 height 21
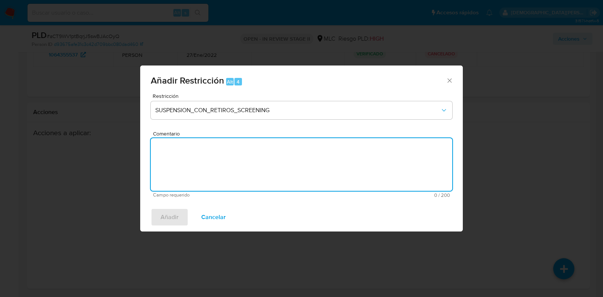
click at [205, 167] on textarea "Comentario" at bounding box center [302, 164] width 302 height 53
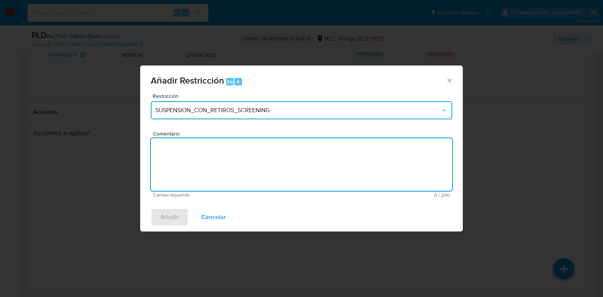
click at [319, 113] on span "SUSPENSION_CON_RETIROS_SCREENING" at bounding box center [297, 111] width 285 height 8
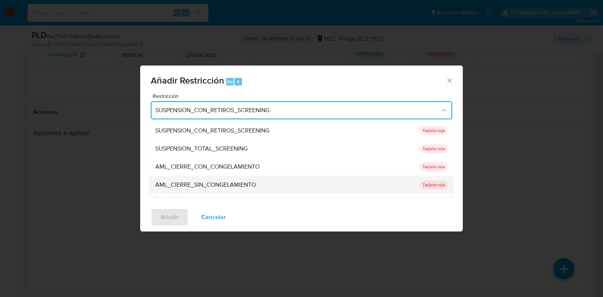
click at [274, 182] on div "AML_CIERRE_SIN_CONGELAMIENTO" at bounding box center [285, 185] width 260 height 18
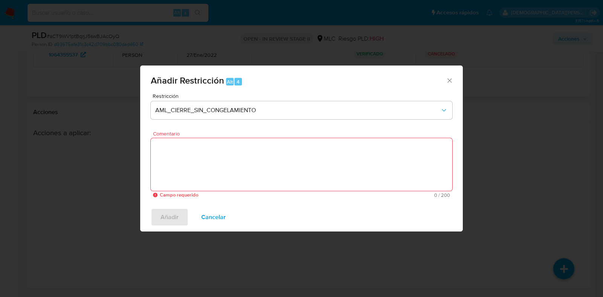
click at [254, 162] on textarea "Comentario" at bounding box center [302, 164] width 302 height 53
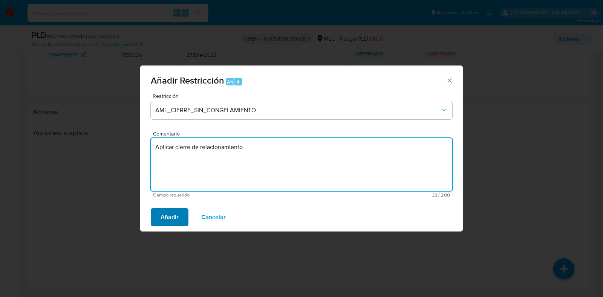
type textarea "Aplicar cierre de relacionamiento"
click at [175, 221] on span "Añadir" at bounding box center [170, 217] width 18 height 17
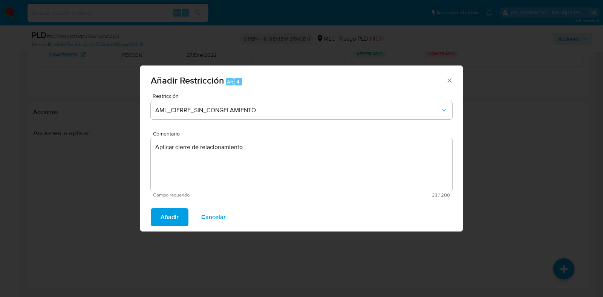
drag, startPoint x: 216, startPoint y: 216, endPoint x: 324, endPoint y: 168, distance: 118.1
click at [217, 216] on span "Cancelar" at bounding box center [213, 217] width 25 height 17
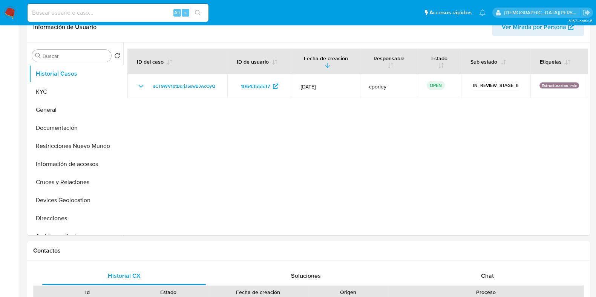
scroll to position [0, 0]
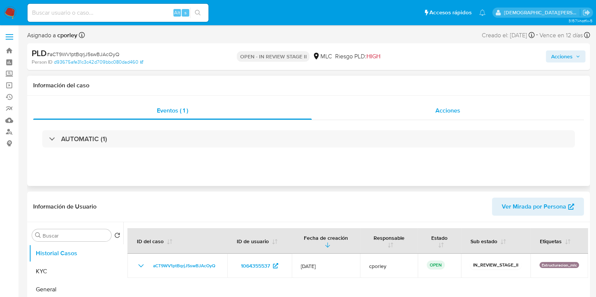
click at [437, 104] on div "Acciones" at bounding box center [448, 111] width 272 height 18
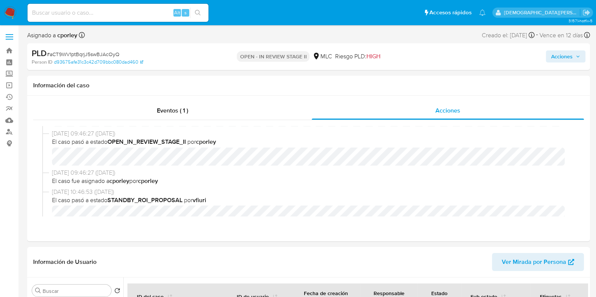
click at [556, 59] on span "Acciones" at bounding box center [561, 57] width 21 height 12
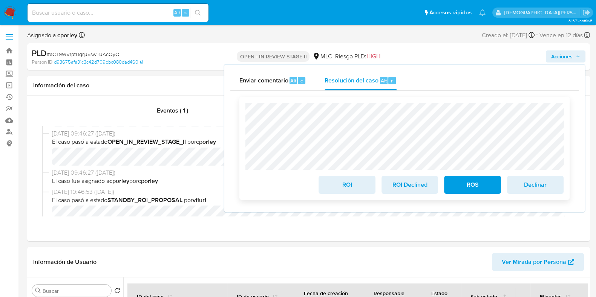
click at [345, 192] on span "ROI" at bounding box center [346, 185] width 37 height 17
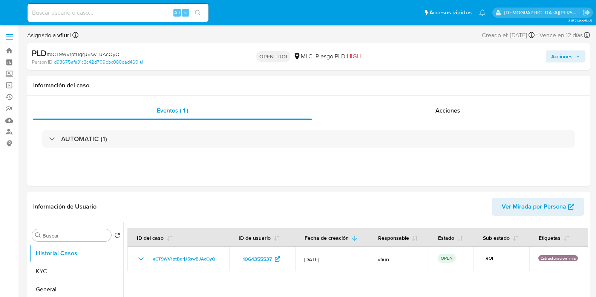
select select "10"
